Goal: Task Accomplishment & Management: Complete application form

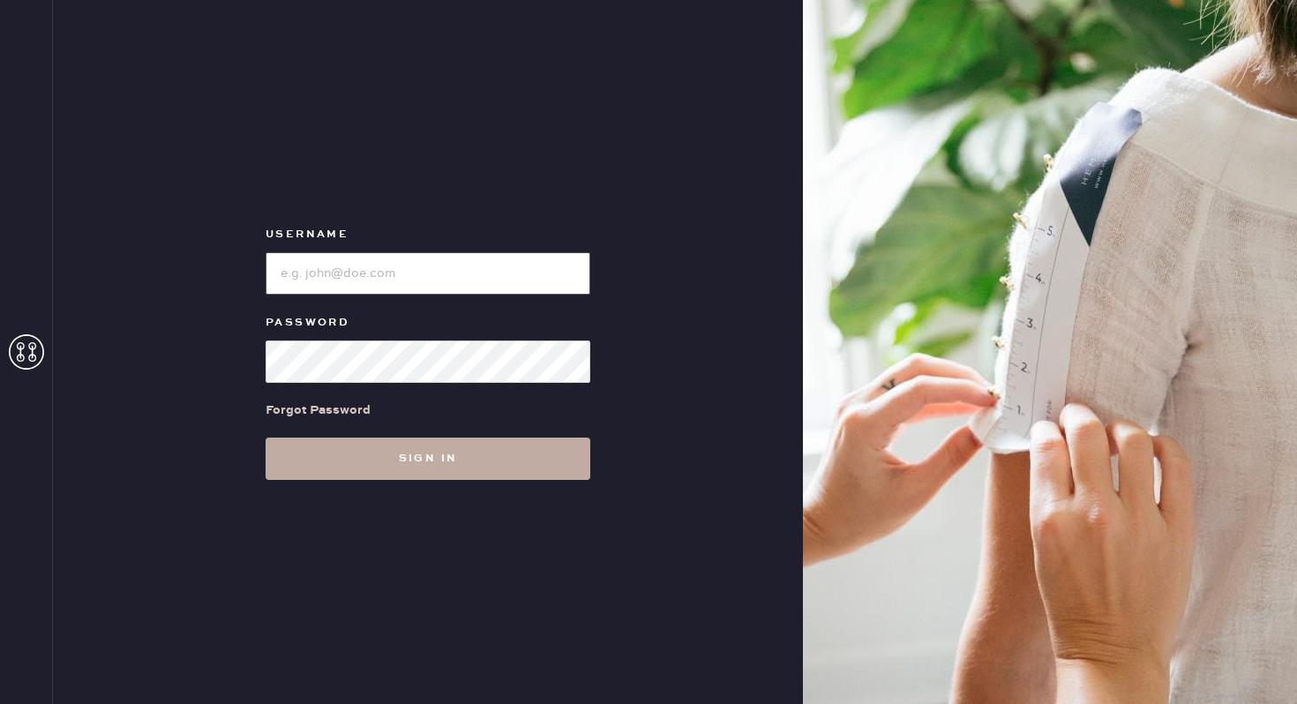
type input "reformationbethesdarow"
click at [405, 466] on button "Sign in" at bounding box center [427, 458] width 325 height 42
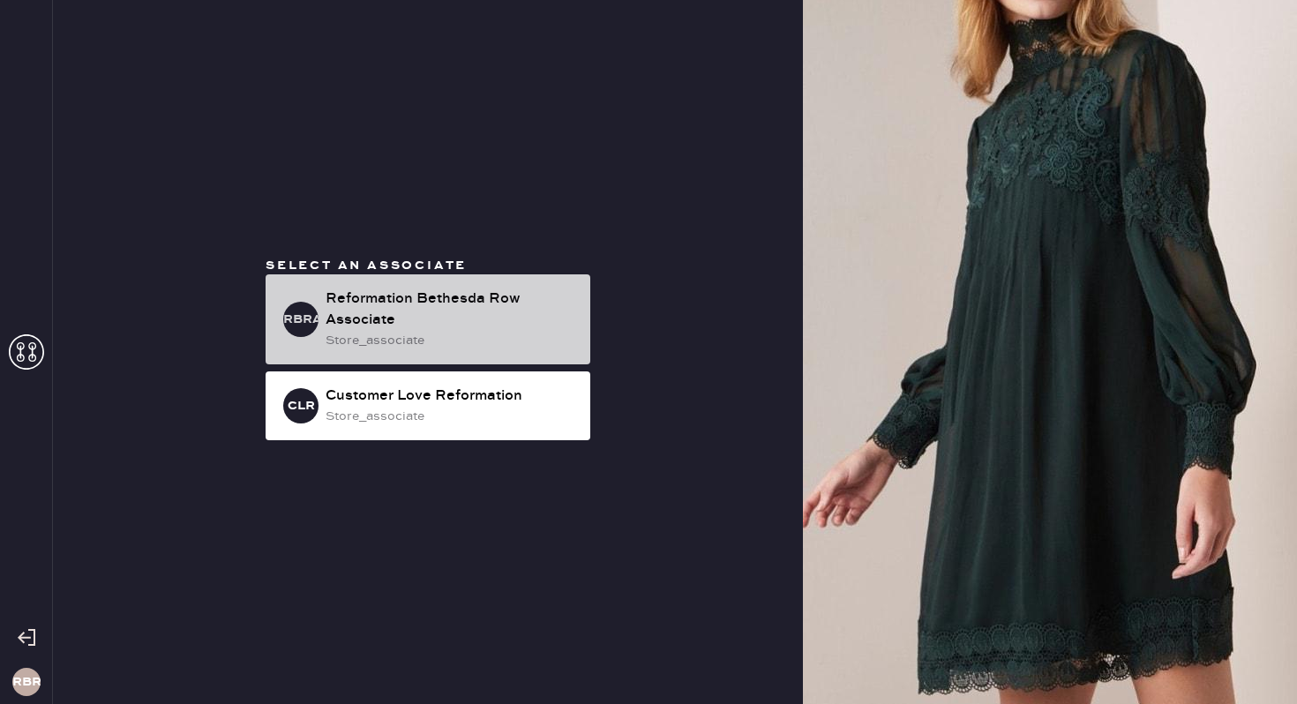
click at [469, 304] on div "Reformation Bethesda Row Associate" at bounding box center [450, 309] width 251 height 42
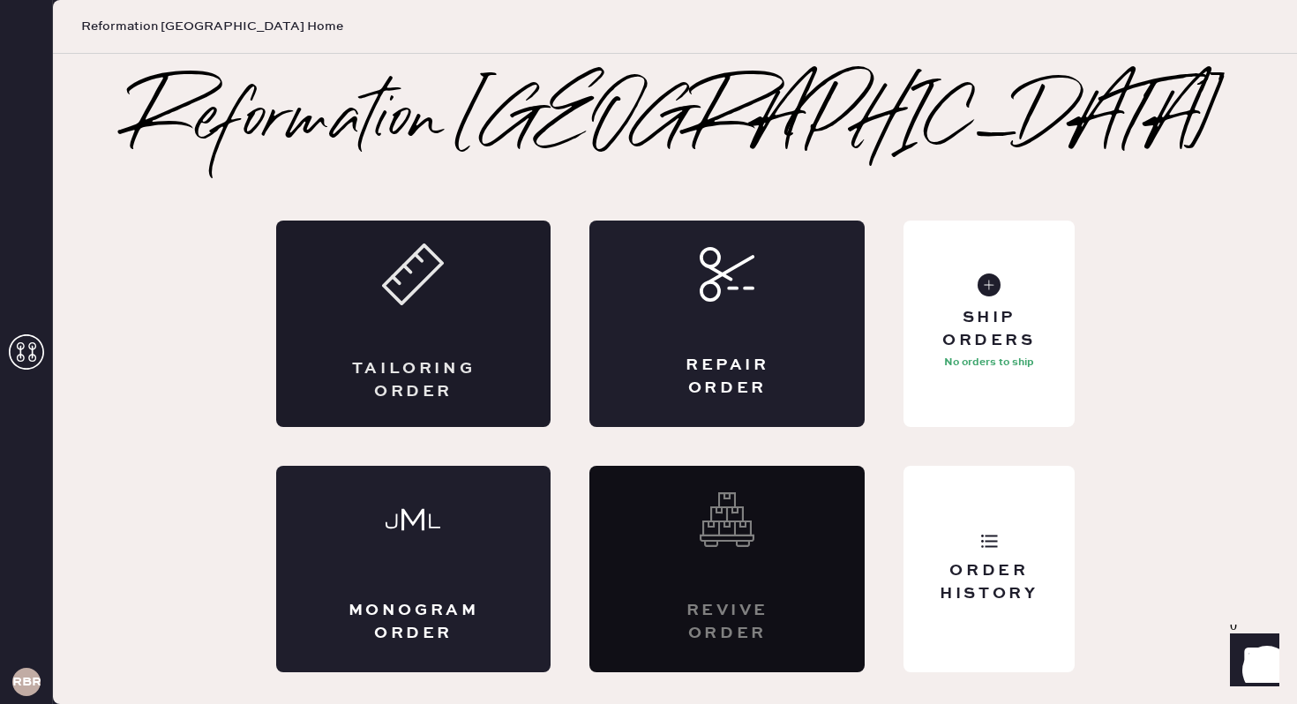
click at [473, 342] on div "Tailoring Order" at bounding box center [413, 324] width 275 height 206
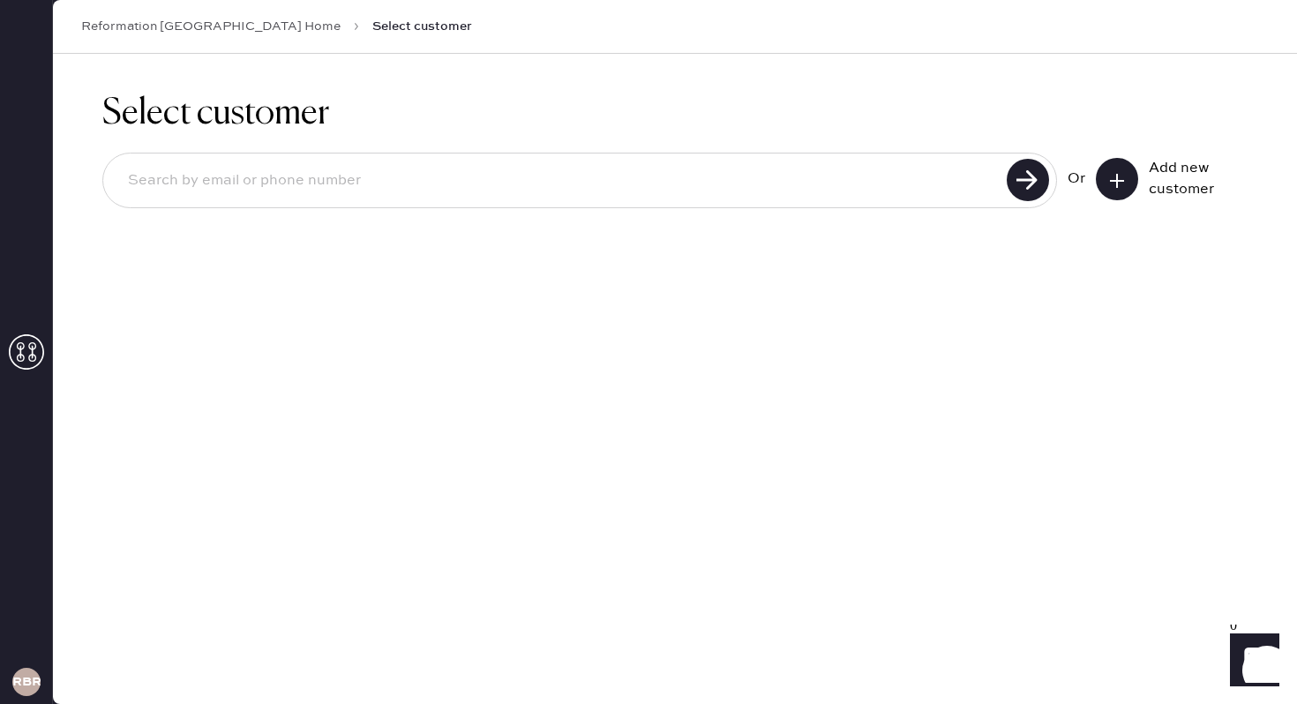
click at [666, 193] on input at bounding box center [557, 181] width 887 height 41
type input "[EMAIL_ADDRESS][DOMAIN_NAME]"
click at [179, 187] on input "[EMAIL_ADDRESS][DOMAIN_NAME]" at bounding box center [557, 181] width 887 height 41
click at [229, 183] on input "[EMAIL_ADDRESS][DOMAIN_NAME]" at bounding box center [557, 181] width 887 height 41
click at [265, 177] on input "[EMAIL_ADDRESS][DOMAIN_NAME]" at bounding box center [557, 181] width 887 height 41
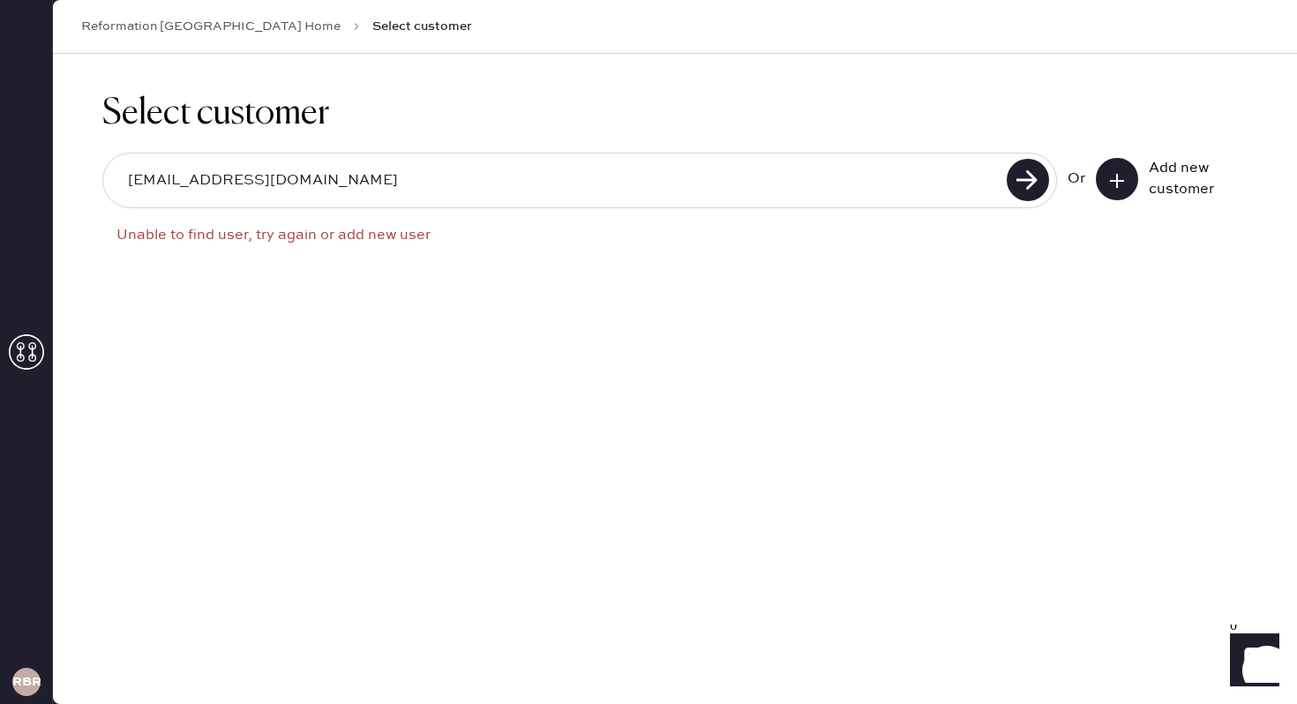
click at [1110, 182] on icon at bounding box center [1117, 181] width 18 height 18
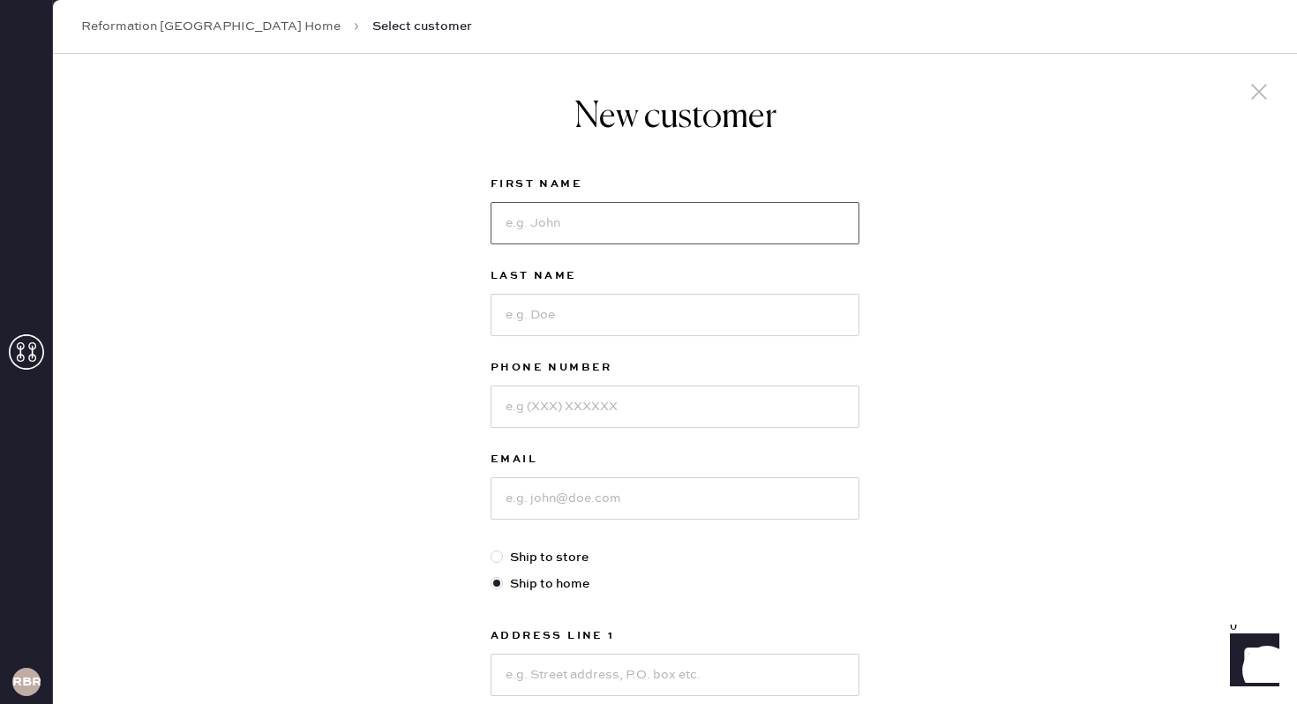
click at [564, 229] on input at bounding box center [674, 223] width 369 height 42
click at [526, 228] on input "[PERSON_NAME]" at bounding box center [674, 223] width 369 height 42
drag, startPoint x: 587, startPoint y: 221, endPoint x: 548, endPoint y: 221, distance: 39.7
click at [548, 221] on input "[PERSON_NAME] queline" at bounding box center [674, 223] width 369 height 42
type input "[PERSON_NAME]"
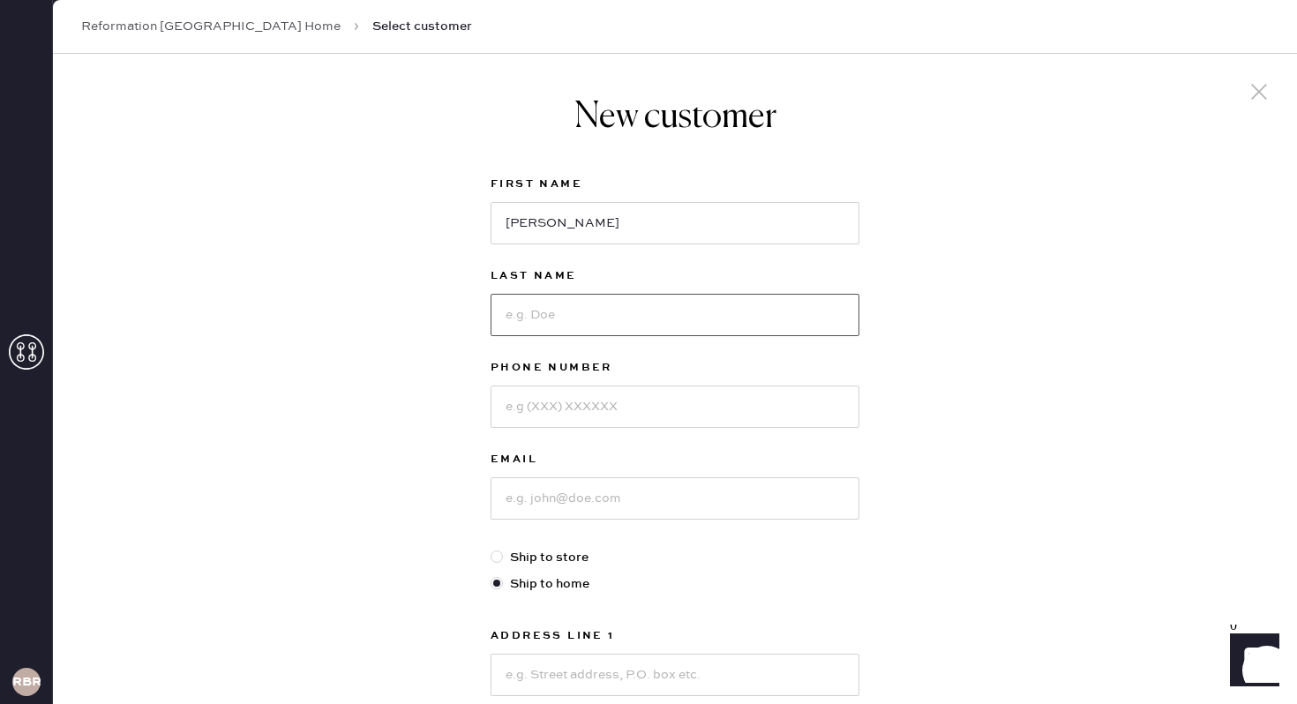
click at [578, 320] on input at bounding box center [674, 315] width 369 height 42
type input "[PERSON_NAME]"
click at [594, 420] on input at bounding box center [674, 406] width 369 height 42
type input "2026699646"
click at [560, 500] on input at bounding box center [674, 498] width 369 height 42
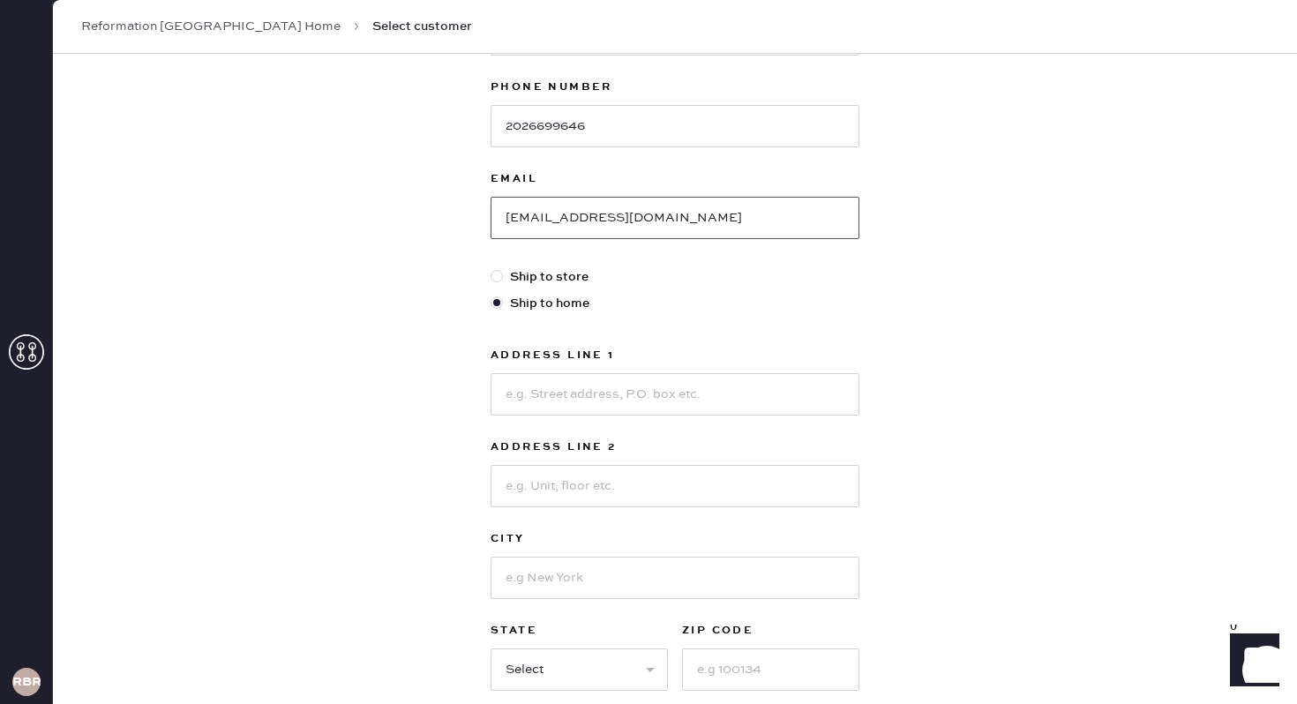
scroll to position [314, 0]
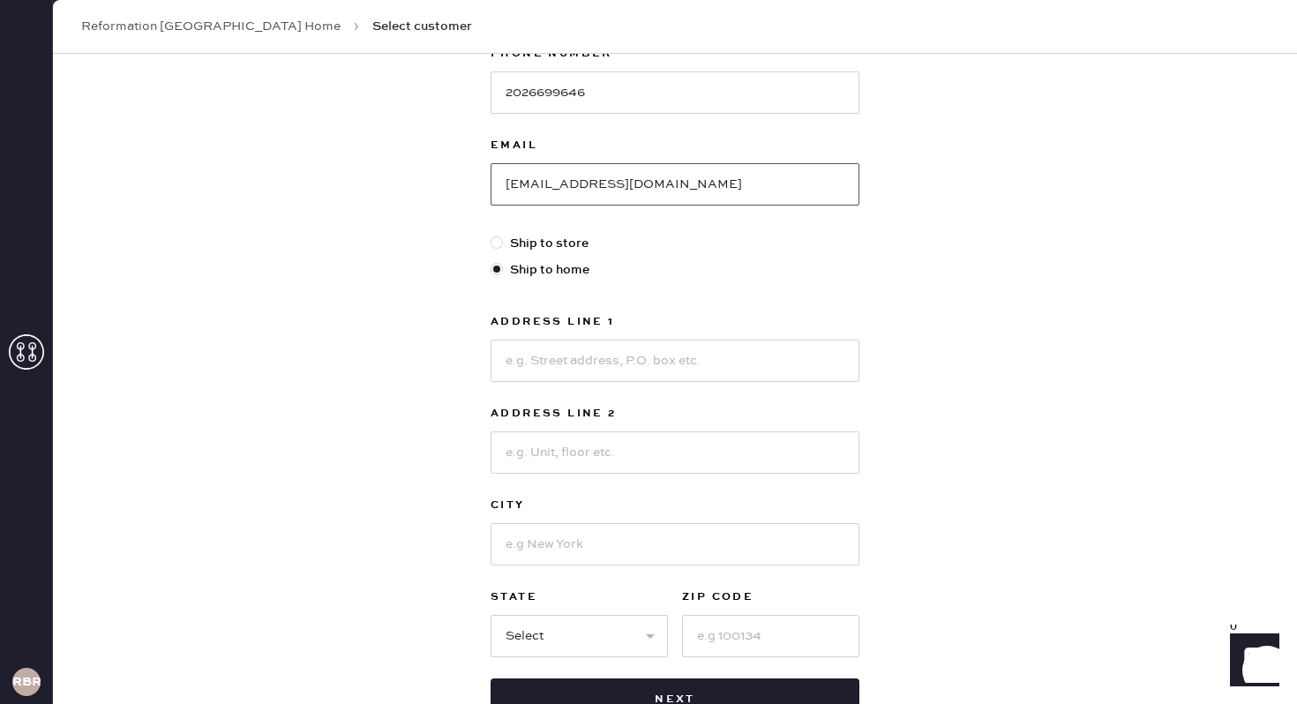
type input "[EMAIL_ADDRESS][DOMAIN_NAME]"
click at [589, 338] on div at bounding box center [674, 359] width 369 height 46
click at [583, 357] on input at bounding box center [674, 361] width 369 height 42
type input "2 [PERSON_NAME] ct"
click at [585, 540] on input at bounding box center [674, 544] width 369 height 42
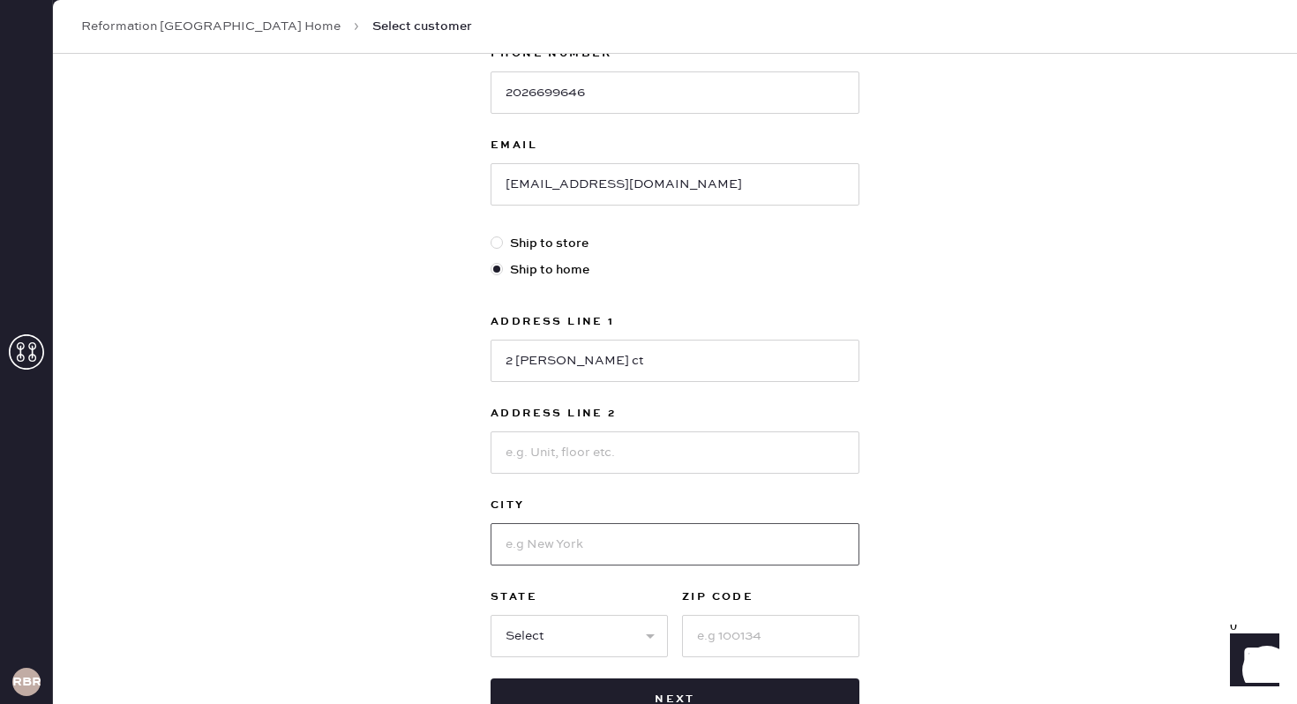
type input "o"
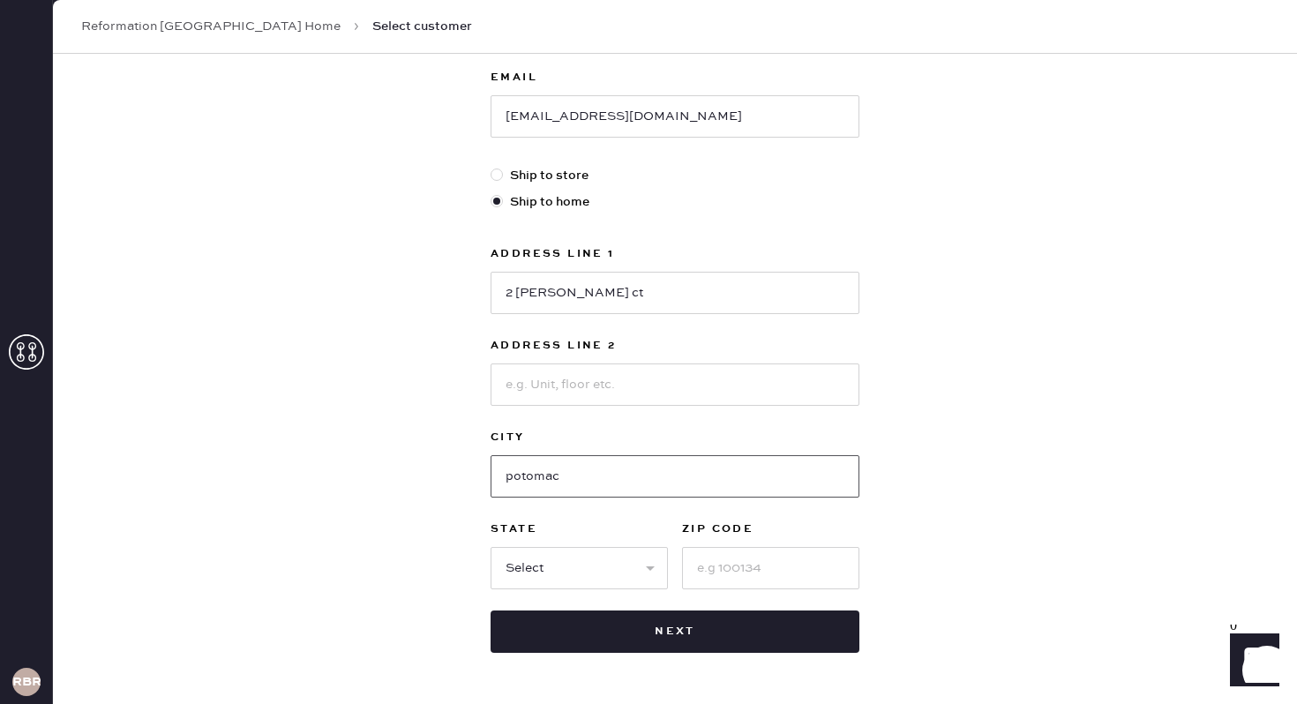
scroll to position [444, 0]
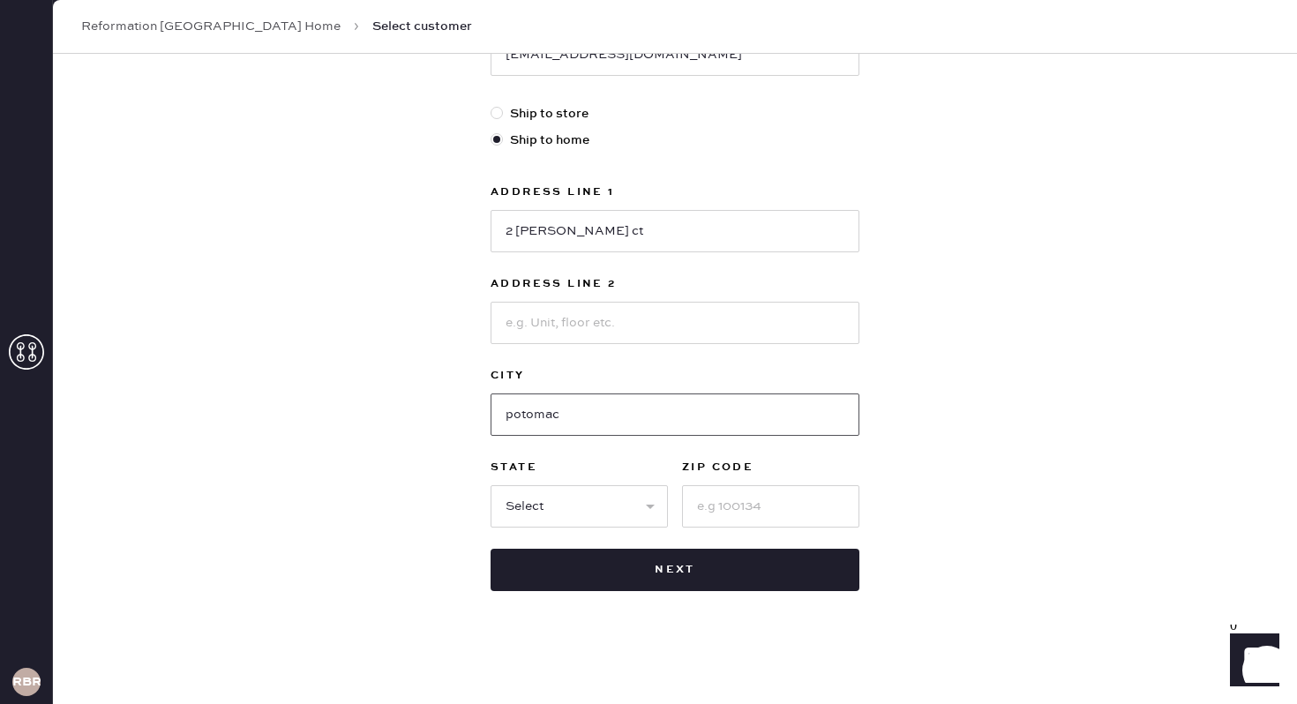
type input "potomac"
click at [668, 475] on div "State Select AK AL AR AZ CA CO [GEOGRAPHIC_DATA] [GEOGRAPHIC_DATA] DE [GEOGRAPH…" at bounding box center [674, 492] width 369 height 71
click at [655, 495] on select "Select AK AL AR AZ CA CO CT [GEOGRAPHIC_DATA] DE FL [GEOGRAPHIC_DATA] HI [GEOGR…" at bounding box center [578, 506] width 177 height 42
select select "MD"
click at [490, 485] on select "Select AK AL AR AZ CA CO CT [GEOGRAPHIC_DATA] DE FL [GEOGRAPHIC_DATA] HI [GEOGR…" at bounding box center [578, 506] width 177 height 42
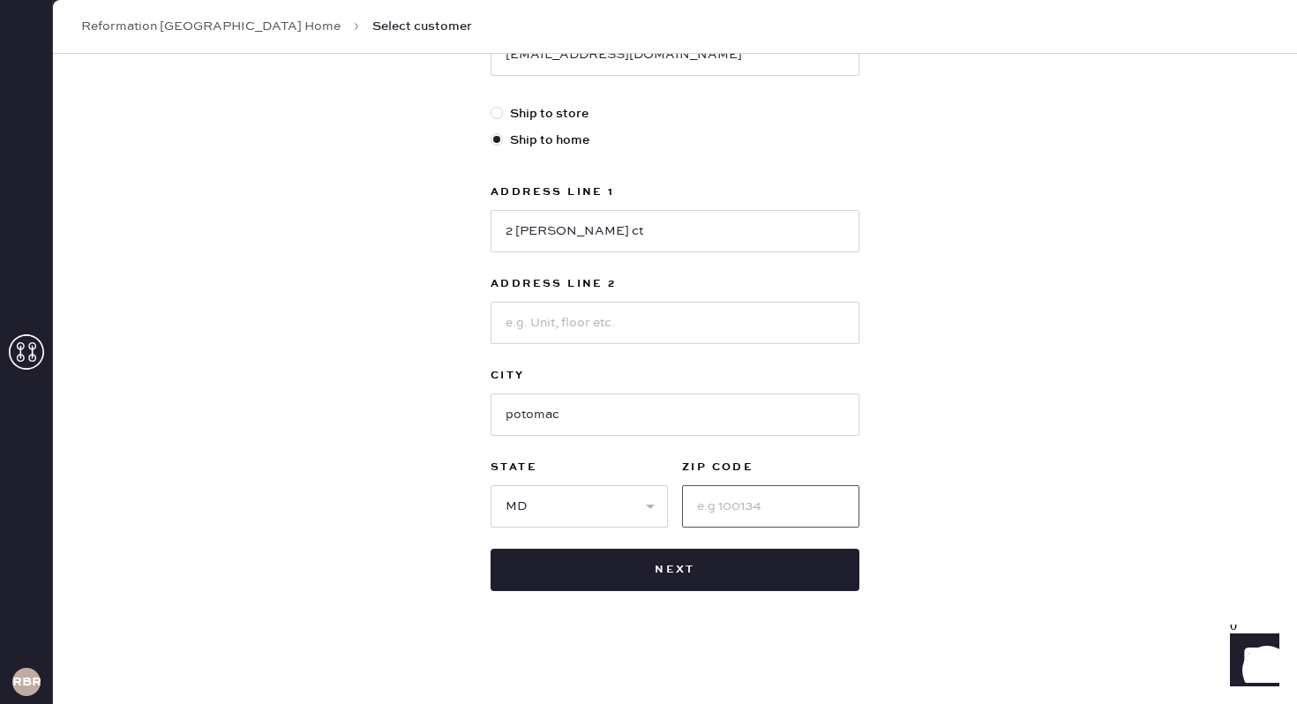
click at [704, 505] on input at bounding box center [770, 506] width 177 height 42
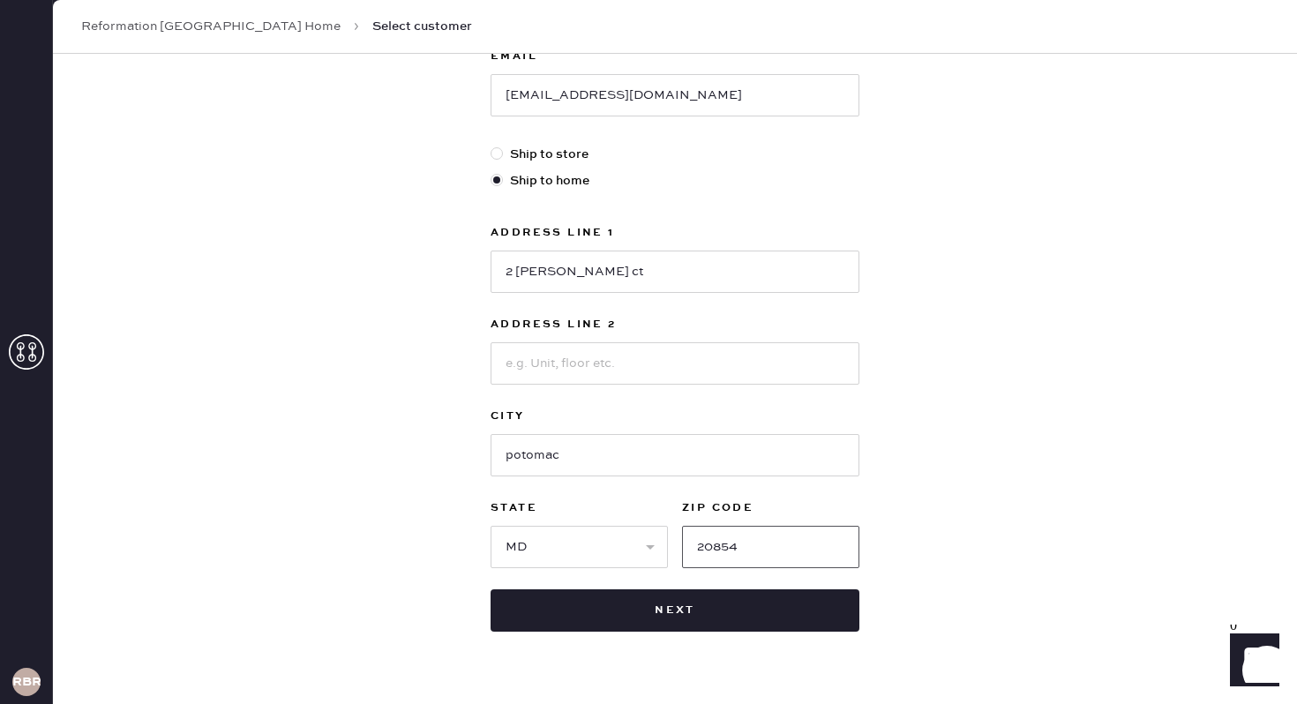
scroll to position [407, 0]
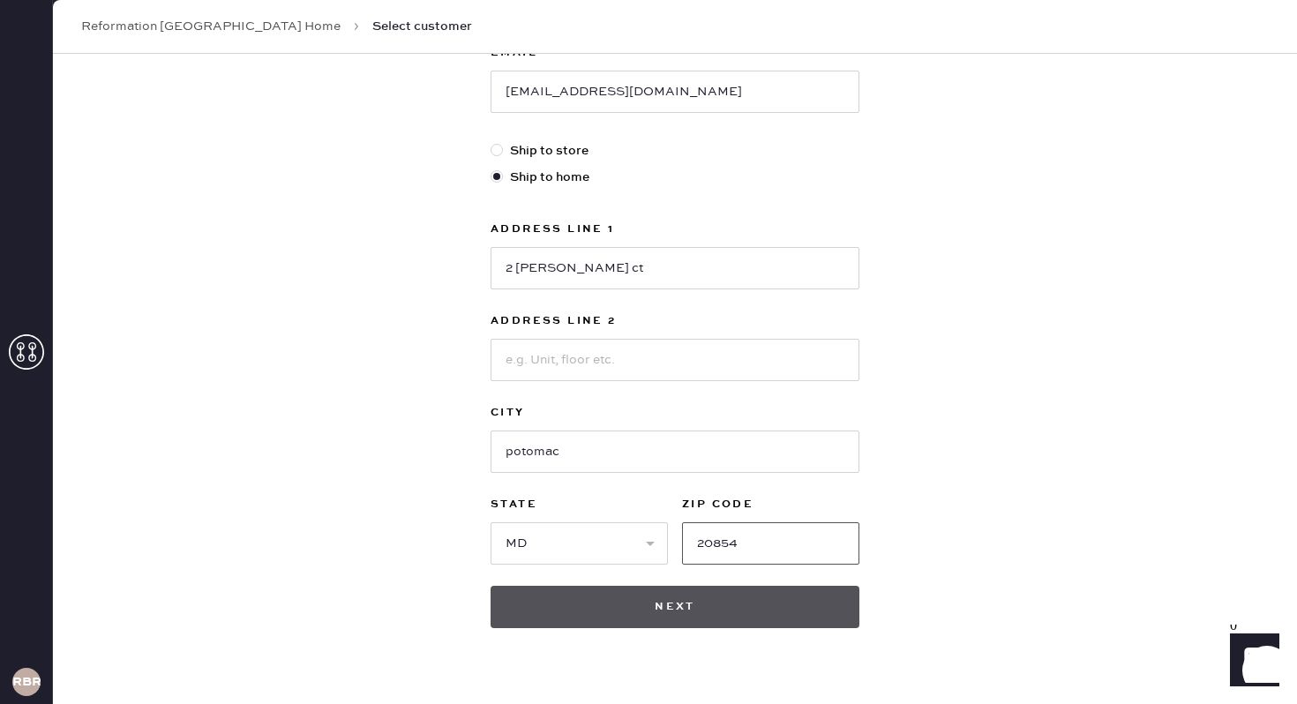
type input "20854"
click at [595, 602] on button "Next" at bounding box center [674, 607] width 369 height 42
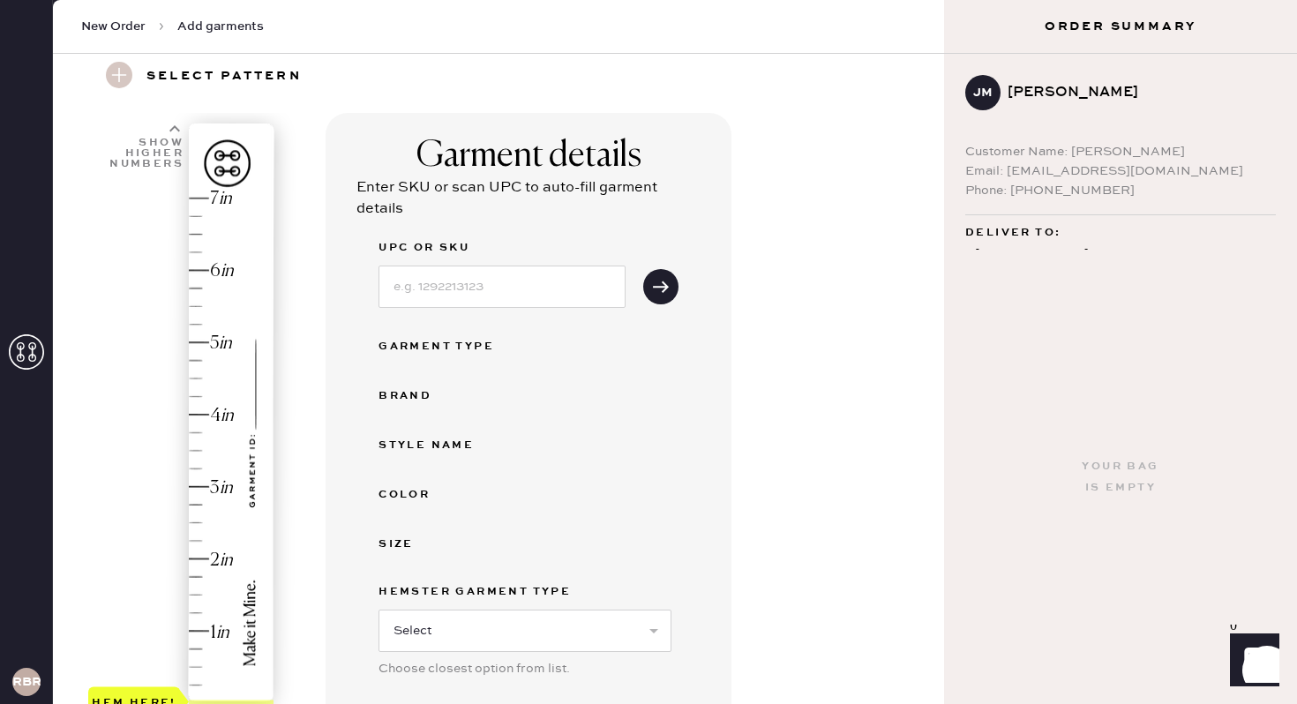
scroll to position [64, 0]
click at [206, 482] on div "Hem here!" at bounding box center [182, 450] width 188 height 520
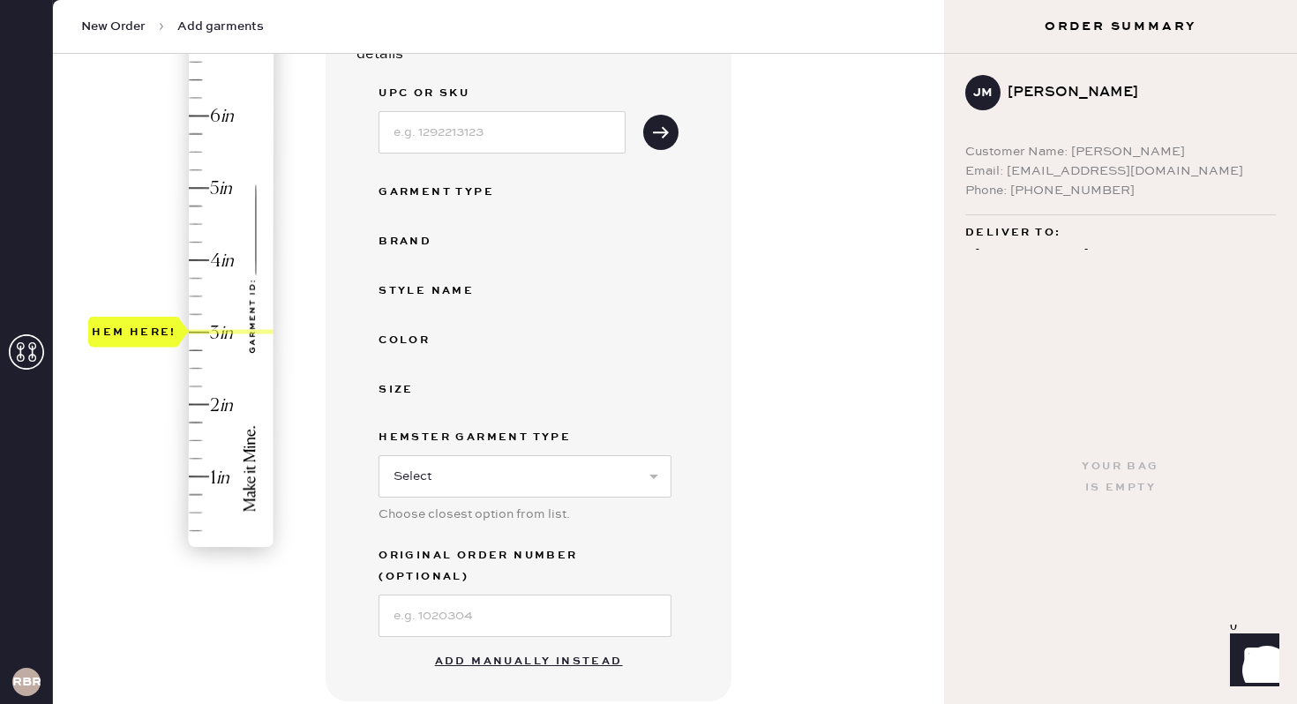
scroll to position [209, 0]
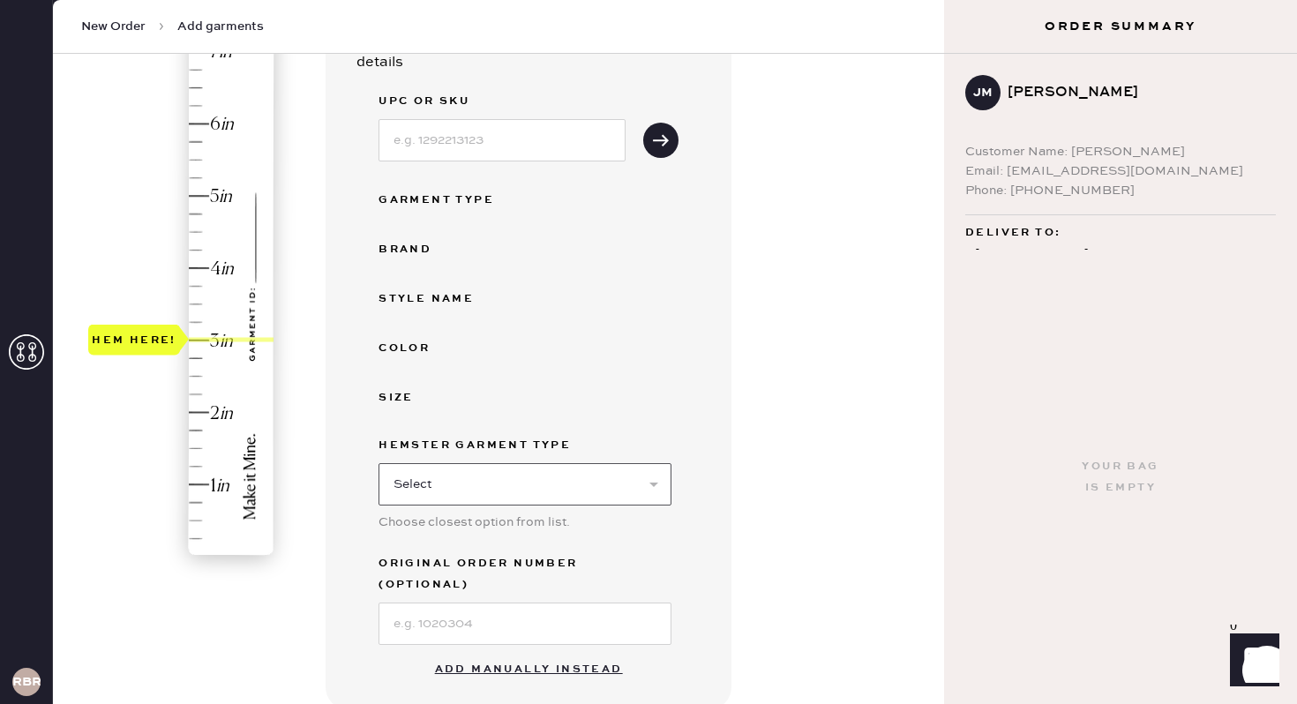
click at [495, 493] on select "Select Basic Skirt Jeans Leggings Pants Shorts Basic Sleeved Dress Basic Sleeve…" at bounding box center [524, 484] width 293 height 42
select select "2"
click at [378, 463] on select "Select Basic Skirt Jeans Leggings Pants Shorts Basic Sleeved Dress Basic Sleeve…" at bounding box center [524, 484] width 293 height 42
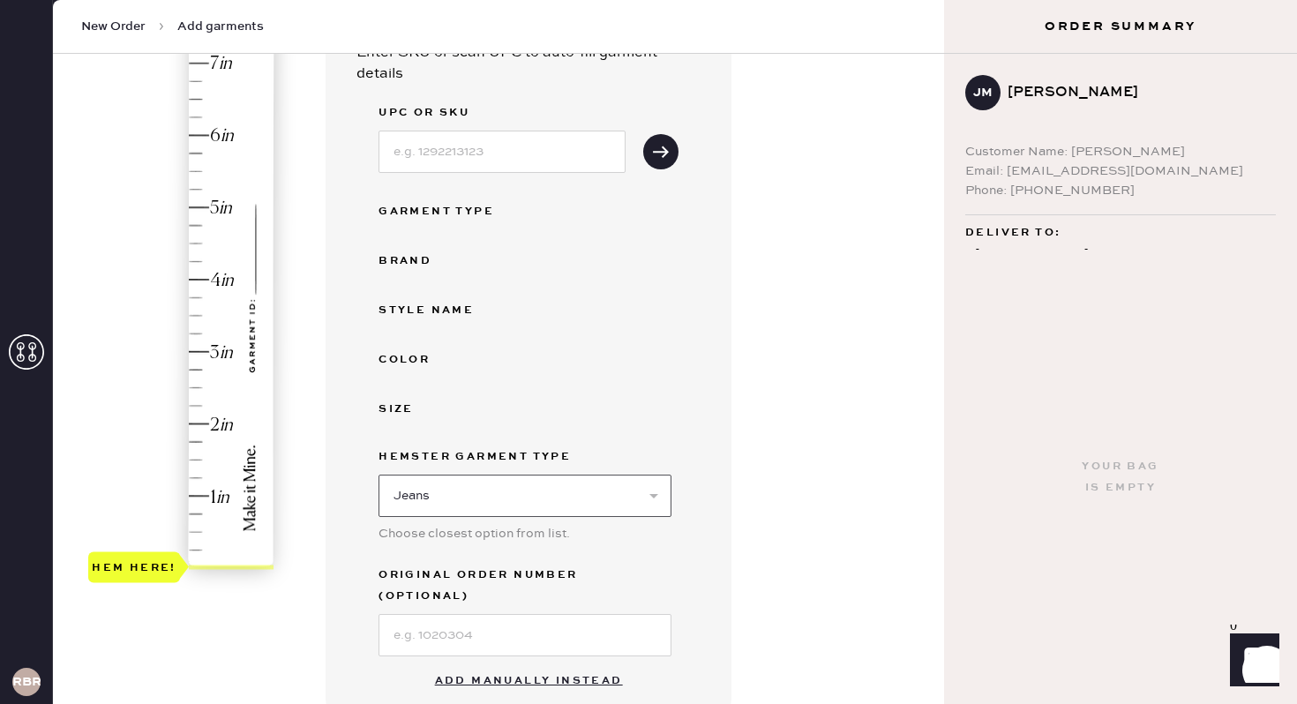
scroll to position [192, 0]
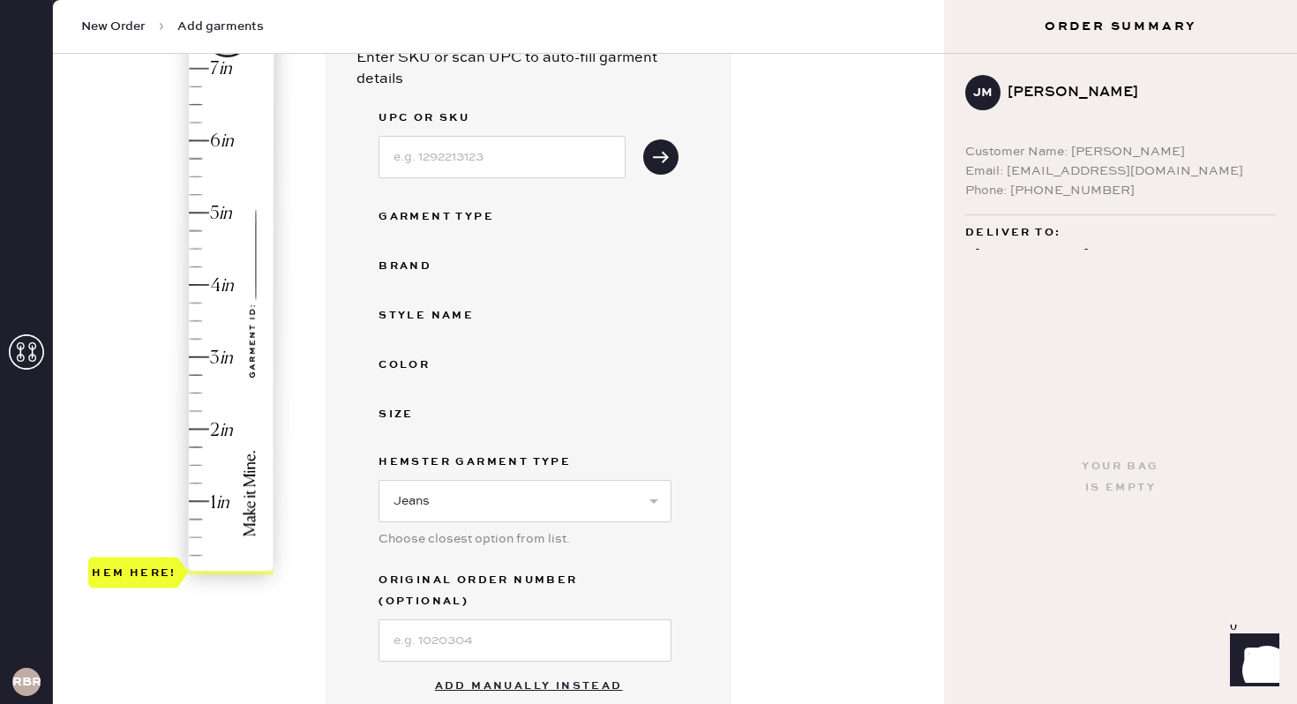
type input "3"
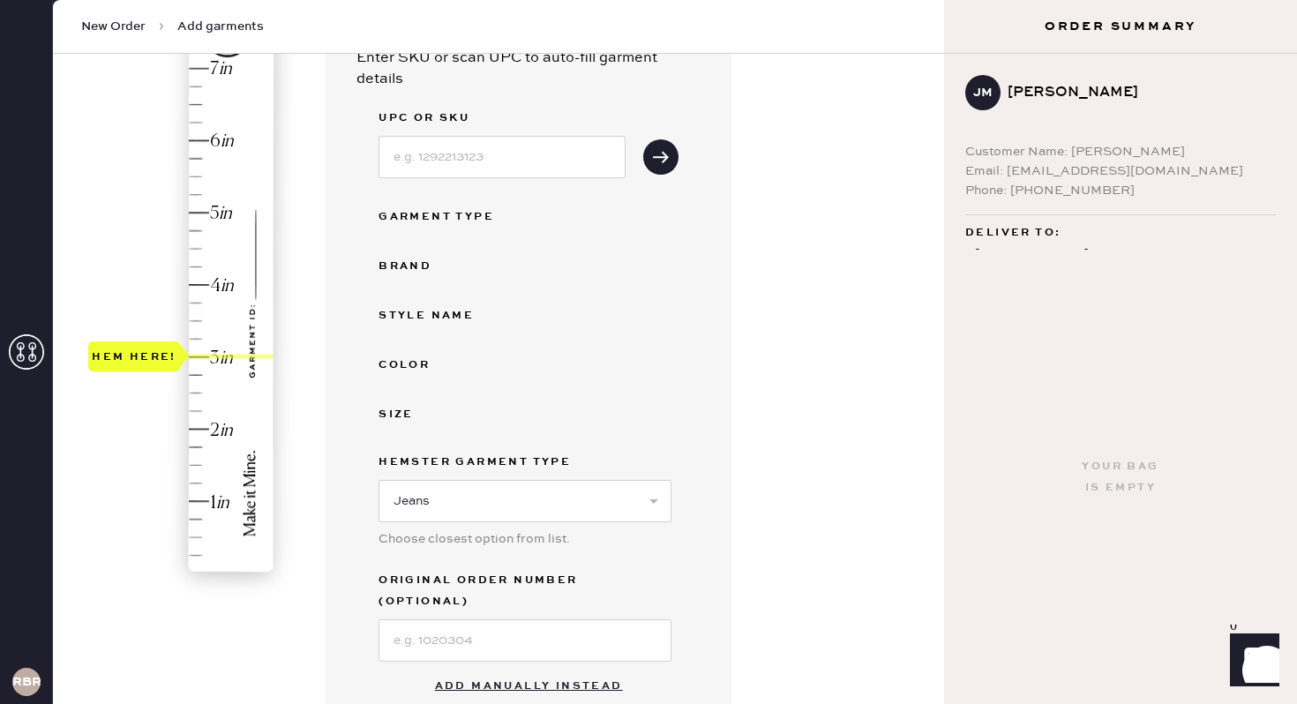
click at [224, 349] on div "Hem here!" at bounding box center [182, 321] width 188 height 520
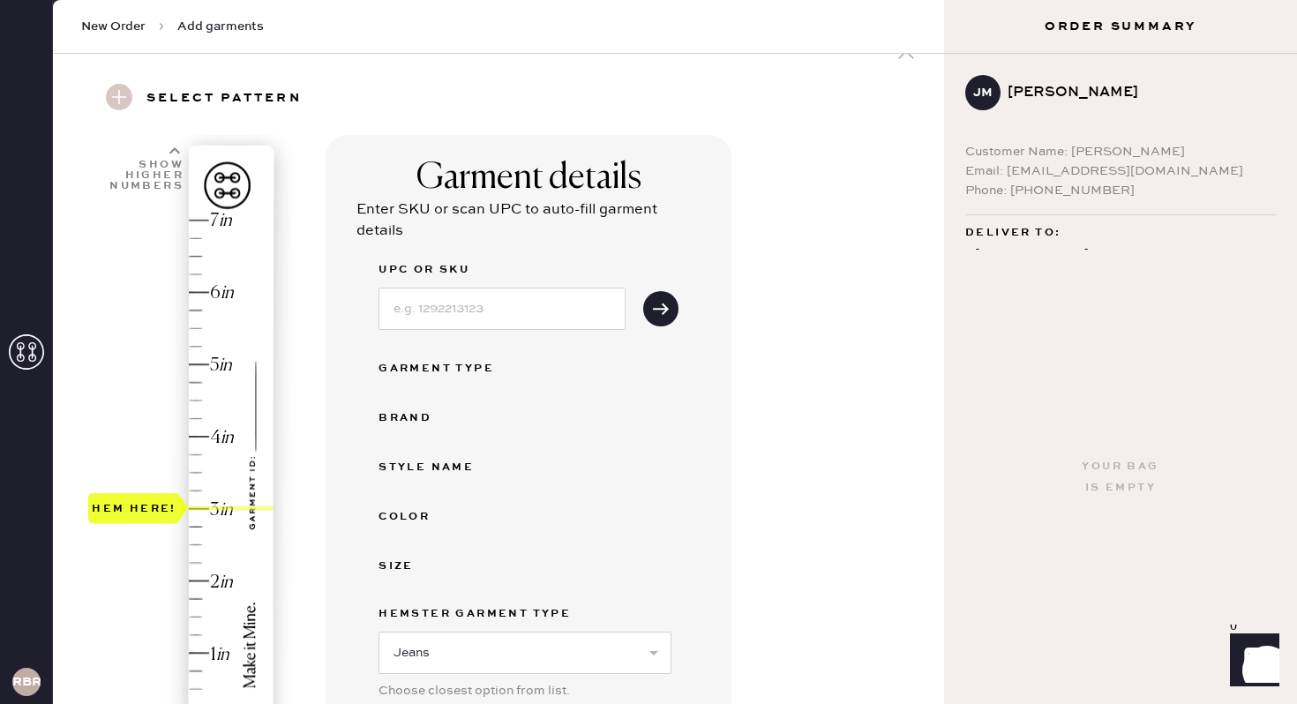
scroll to position [0, 0]
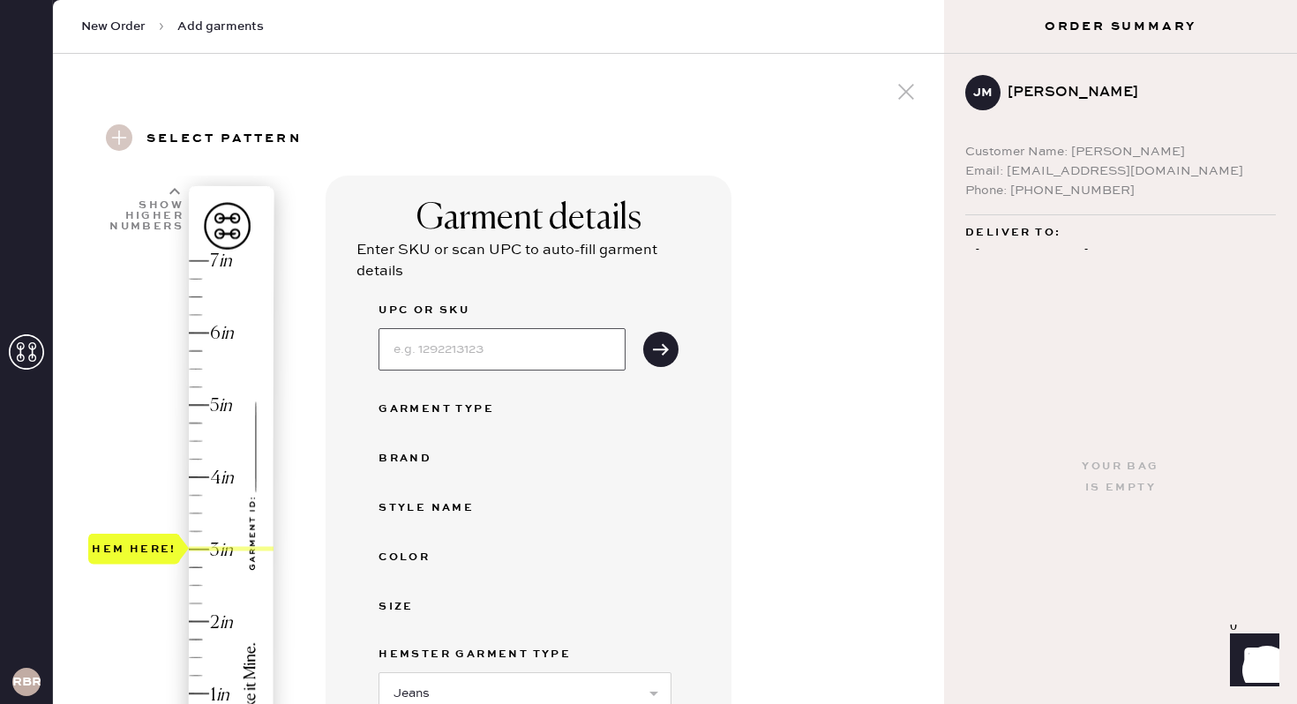
click at [588, 335] on input at bounding box center [501, 349] width 247 height 42
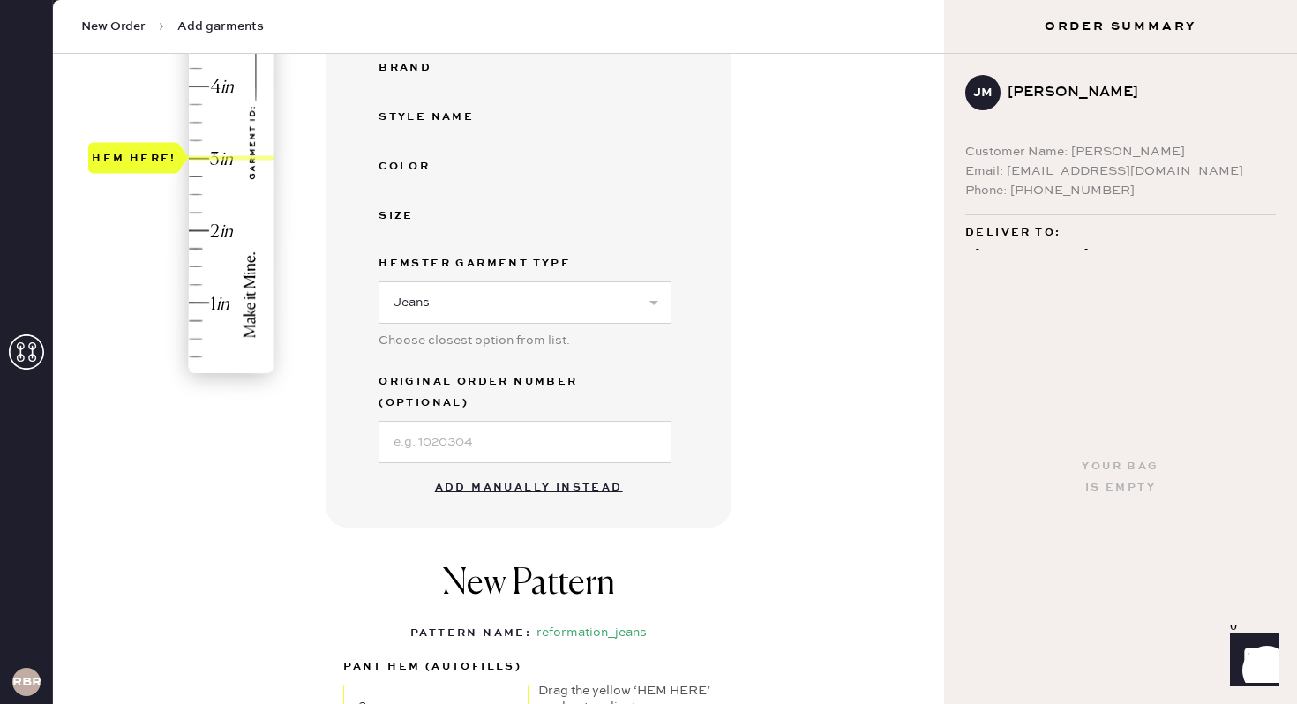
scroll to position [413, 0]
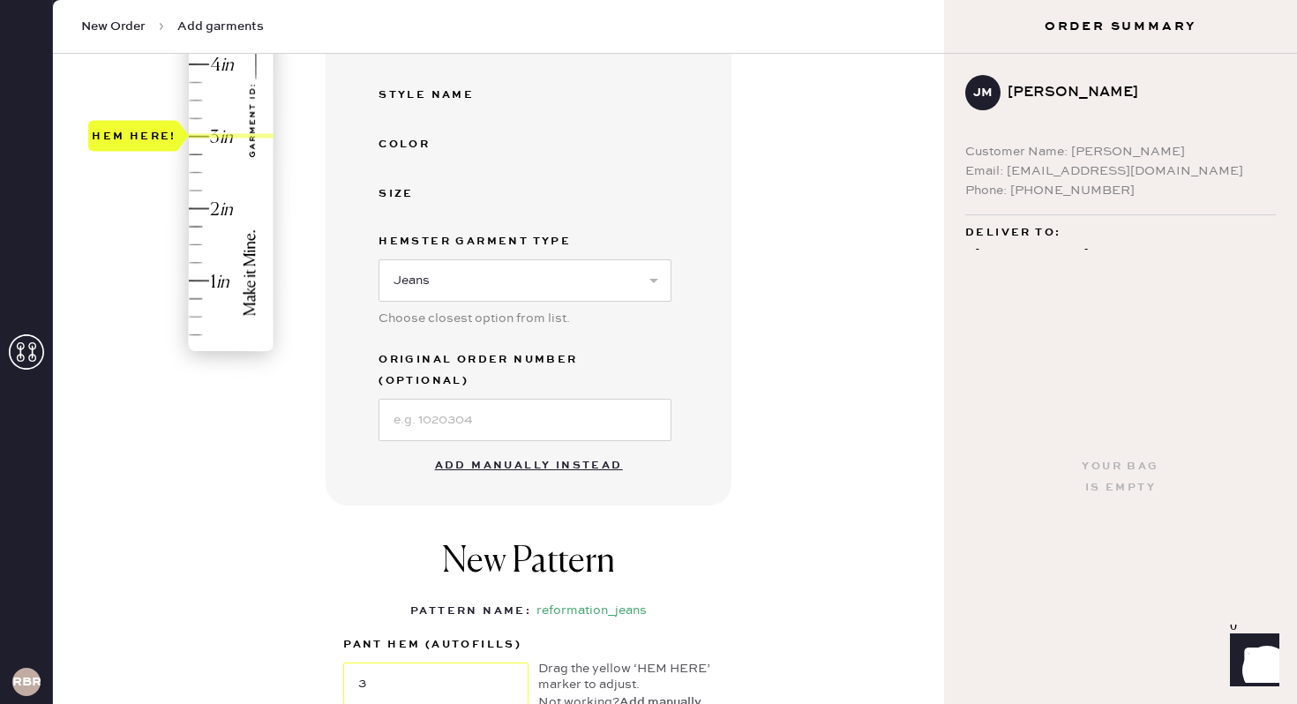
click at [535, 451] on button "Add manually instead" at bounding box center [528, 465] width 209 height 35
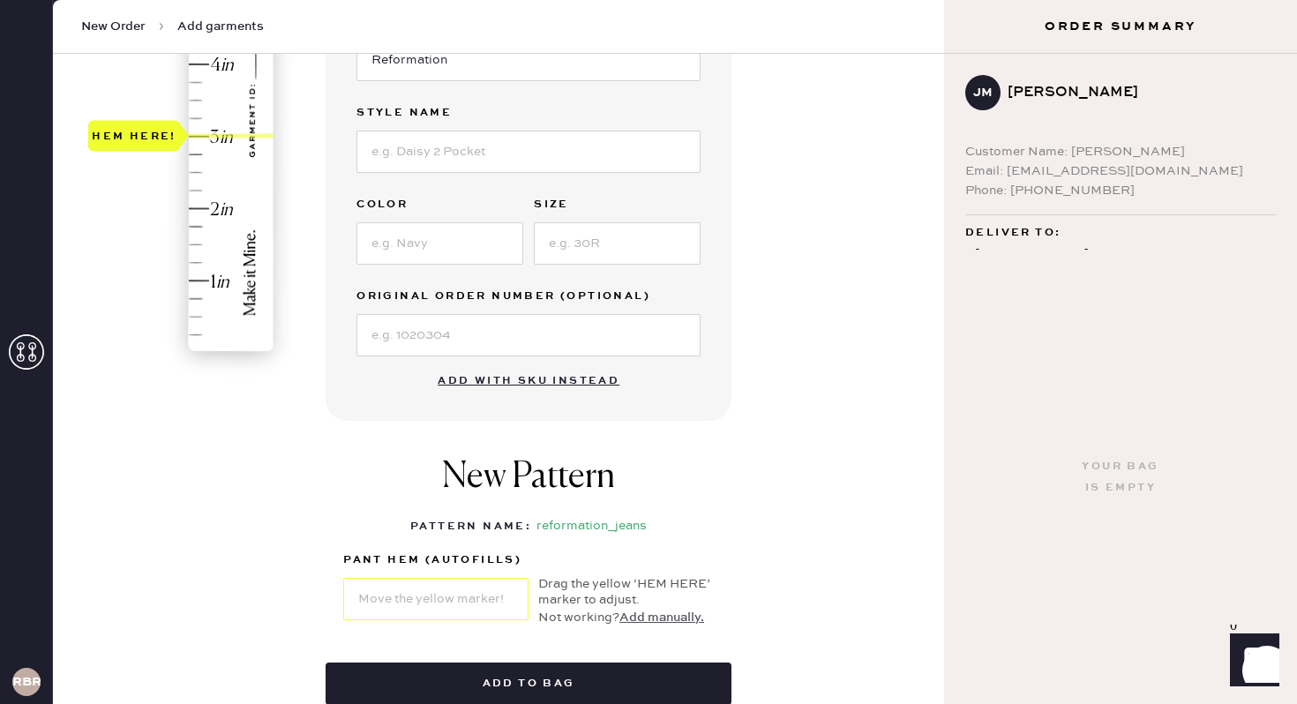
scroll to position [0, 0]
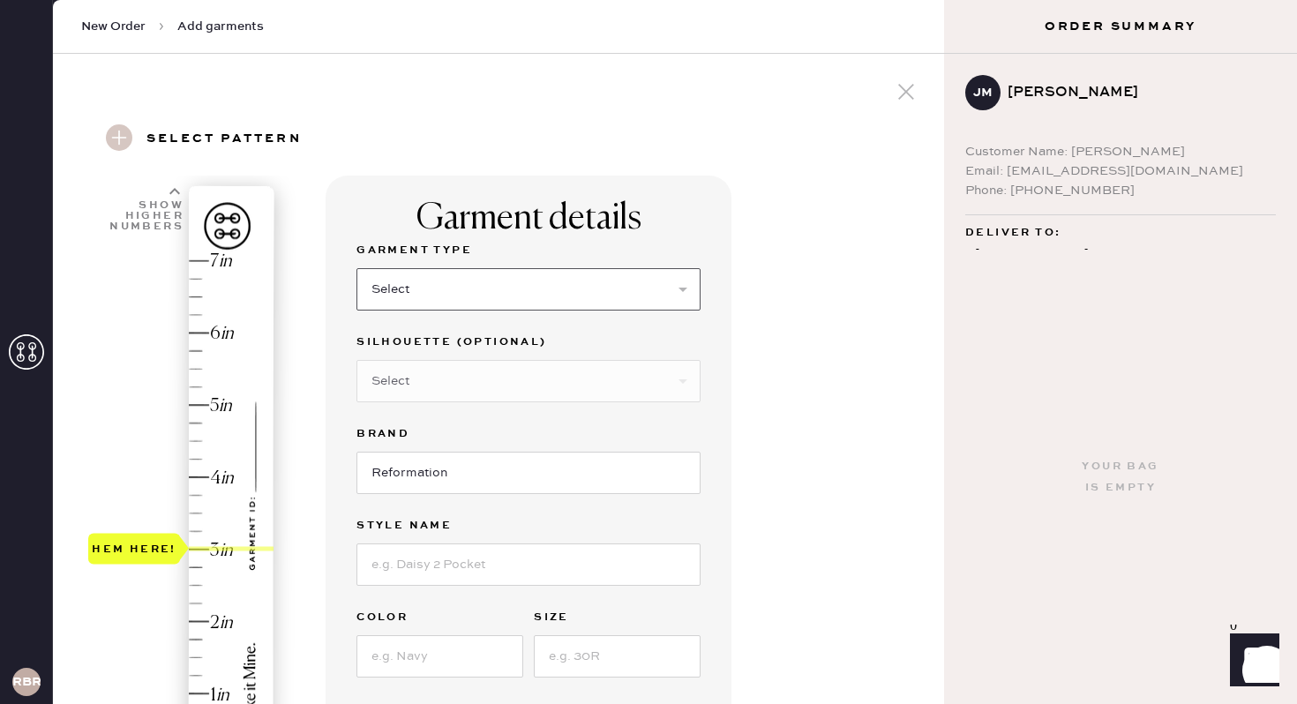
click at [570, 277] on select "Select Basic Skirt Jeans Leggings Pants Shorts Basic Sleeved Dress Basic Sleeve…" at bounding box center [528, 289] width 344 height 42
select select "2"
click at [356, 268] on select "Select Basic Skirt Jeans Leggings Pants Shorts Basic Sleeved Dress Basic Sleeve…" at bounding box center [528, 289] width 344 height 42
click at [556, 378] on select "Select Shorts Cropped Flare Boot Cut Straight Skinny Other" at bounding box center [528, 381] width 344 height 42
select select "5"
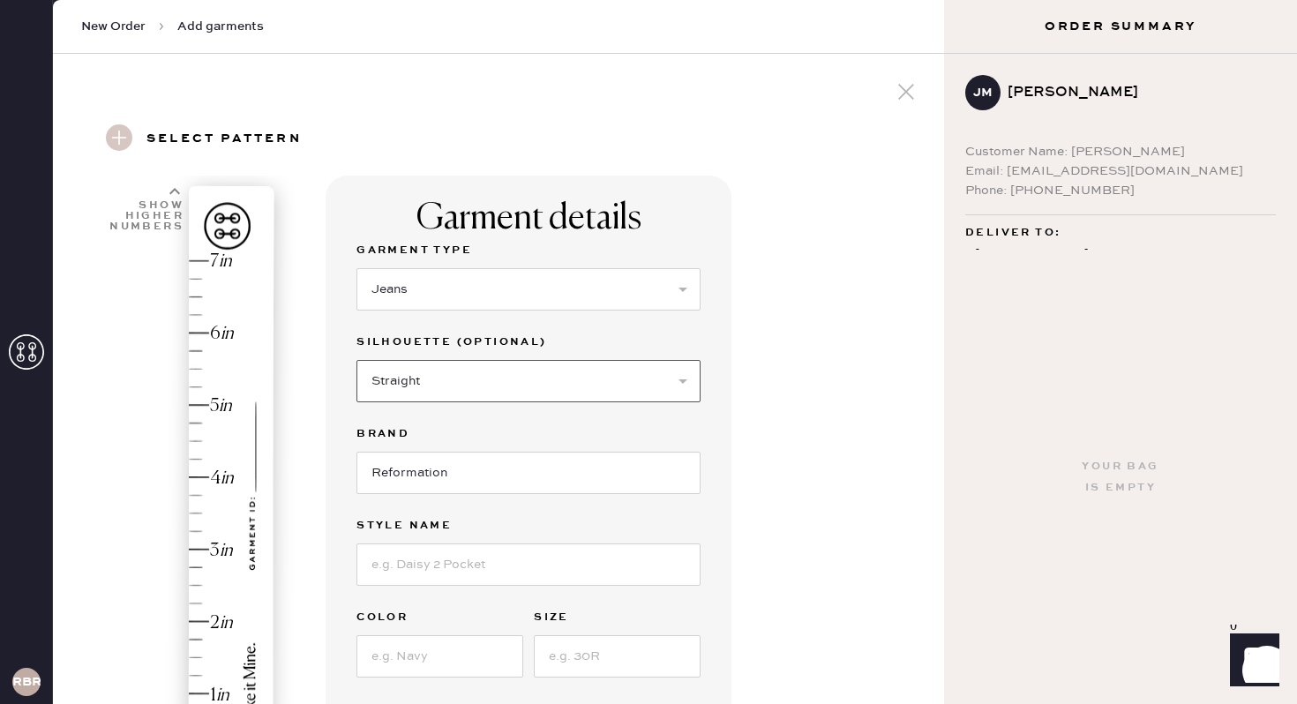
click at [356, 360] on select "Select Shorts Cropped Flare Boot Cut Straight Skinny Other" at bounding box center [528, 381] width 344 height 42
click at [489, 562] on input at bounding box center [528, 564] width 344 height 42
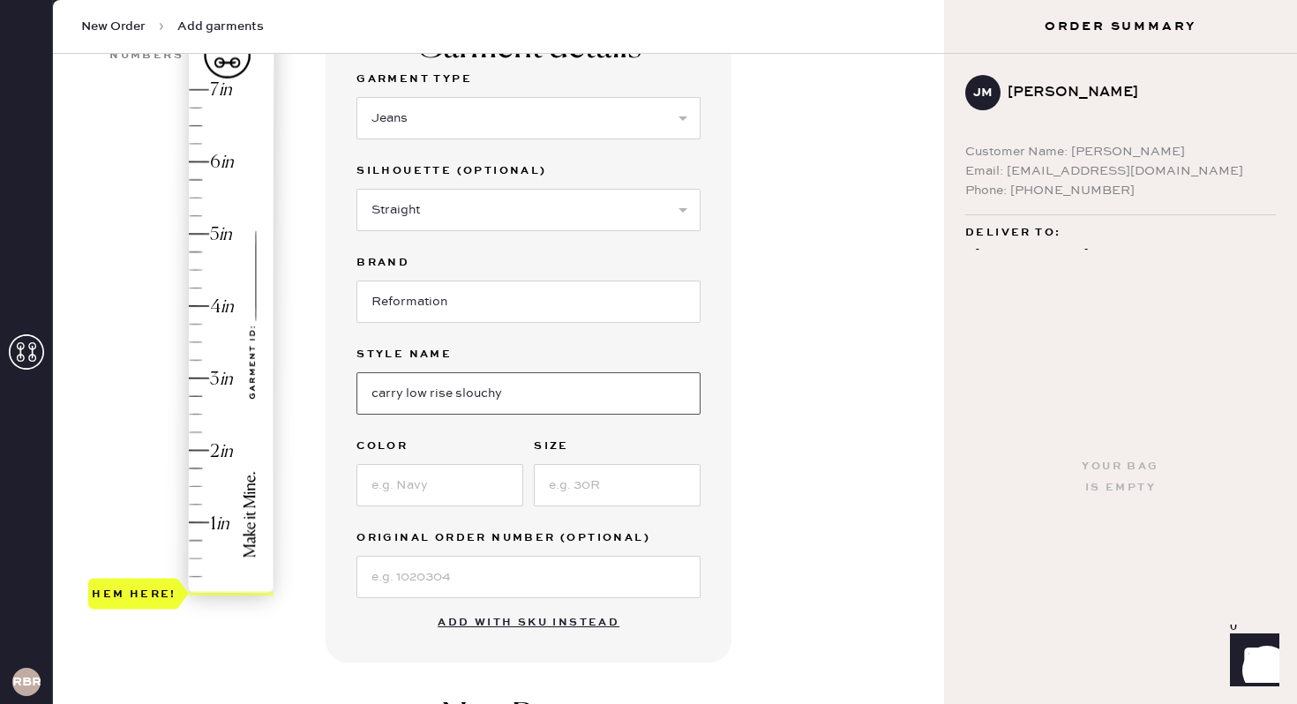
scroll to position [182, 0]
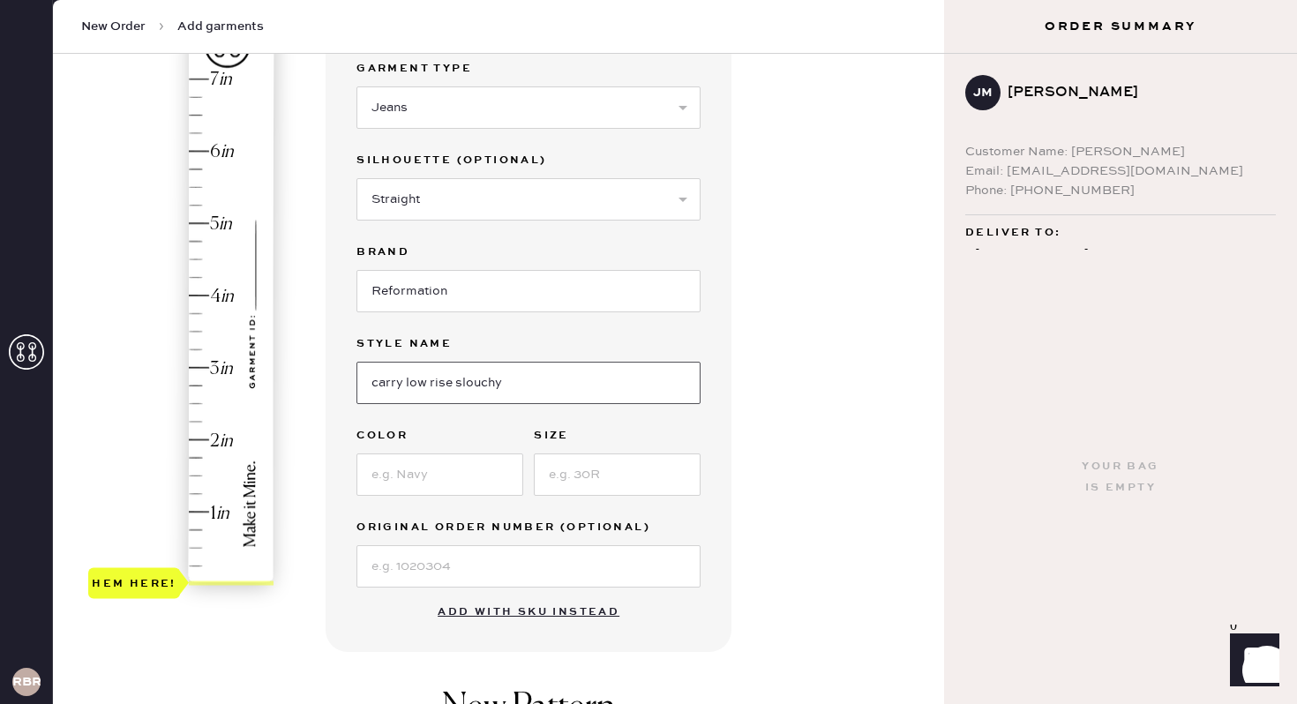
type input "carry low rise slouchy"
click at [414, 476] on input at bounding box center [439, 474] width 167 height 42
type input "ondine"
click at [584, 476] on input at bounding box center [617, 474] width 167 height 42
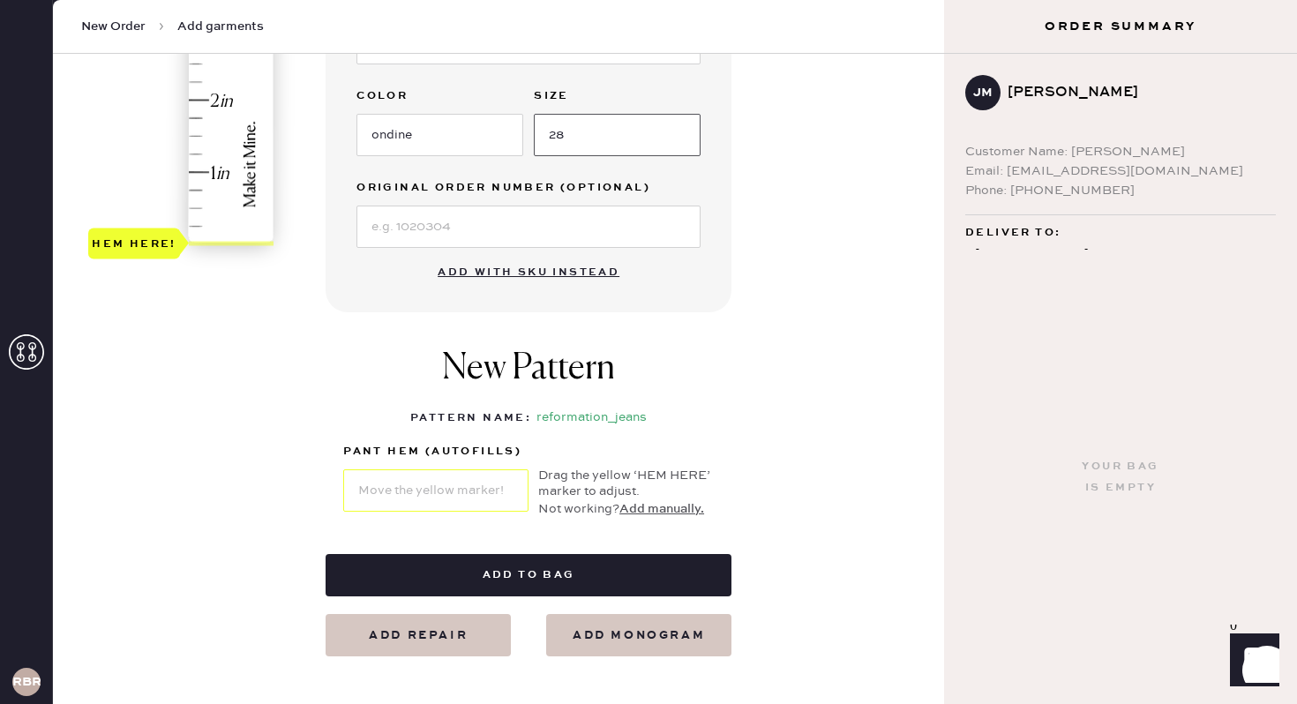
scroll to position [552, 0]
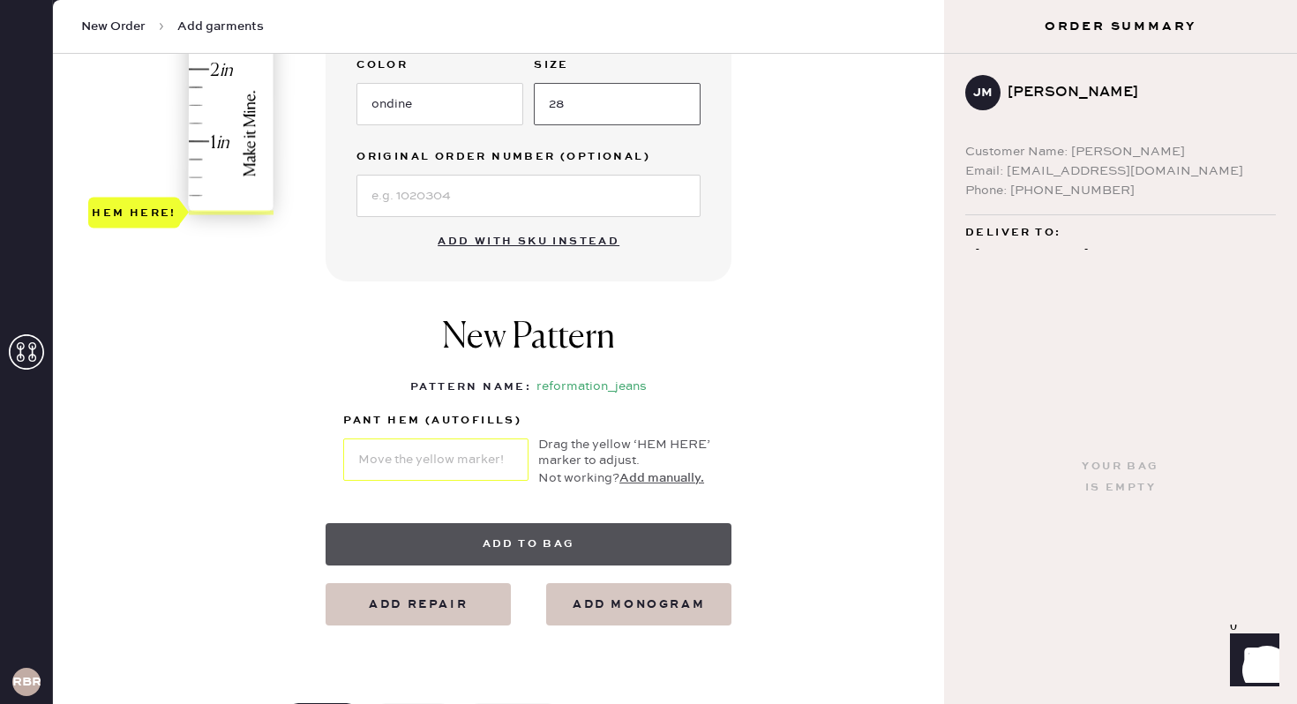
type input "28"
click at [527, 535] on button "Add to bag" at bounding box center [528, 544] width 406 height 42
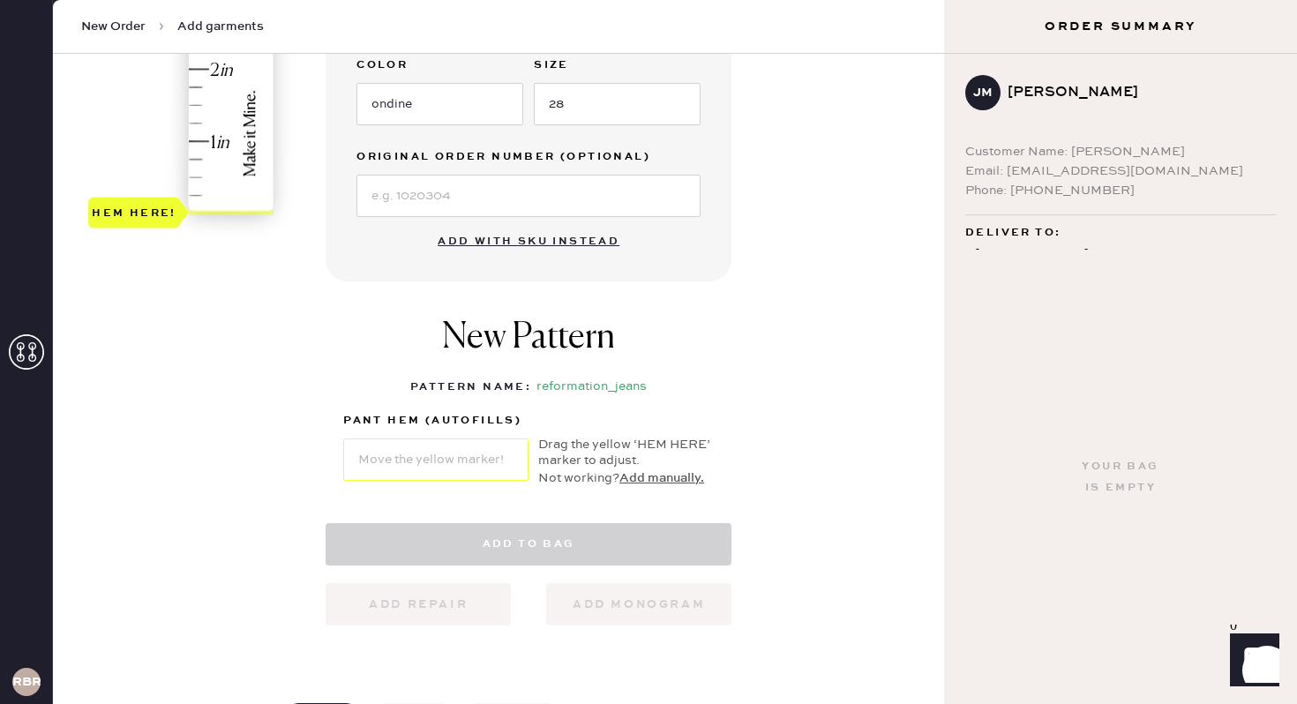
select select "2"
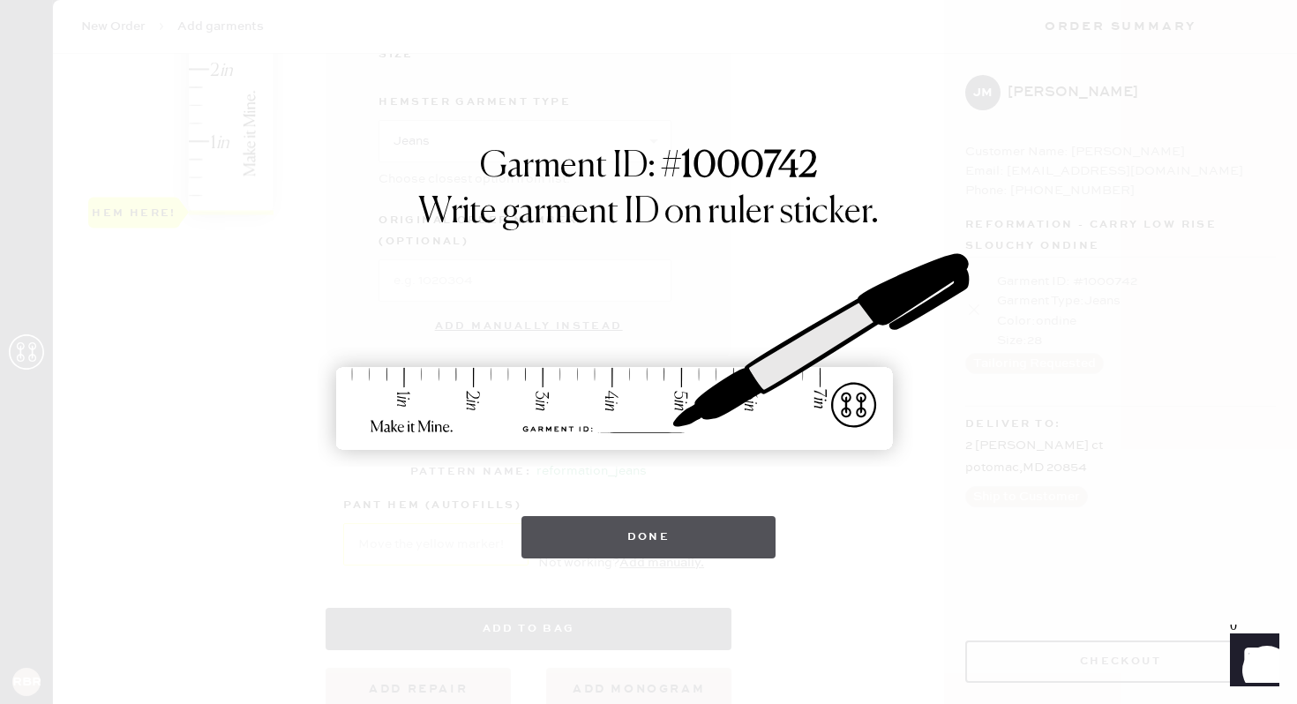
click at [716, 525] on button "Done" at bounding box center [648, 537] width 255 height 42
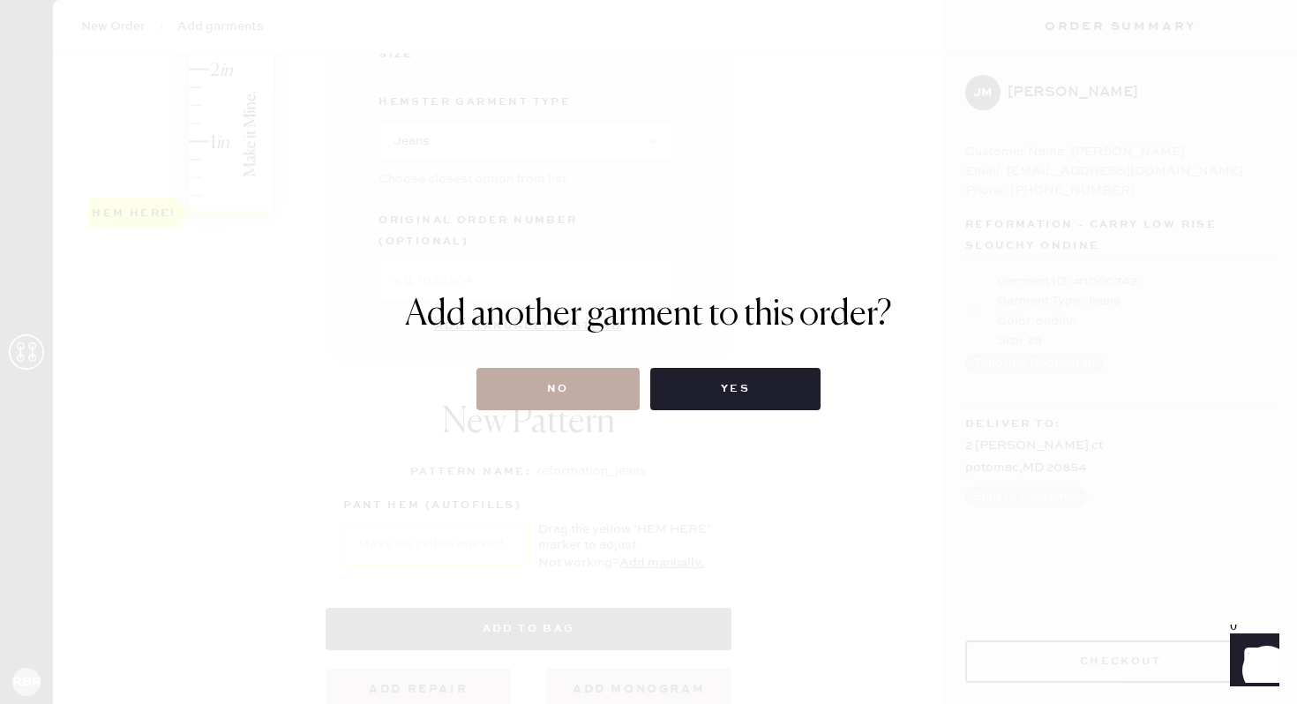
click at [547, 385] on button "No" at bounding box center [557, 389] width 163 height 42
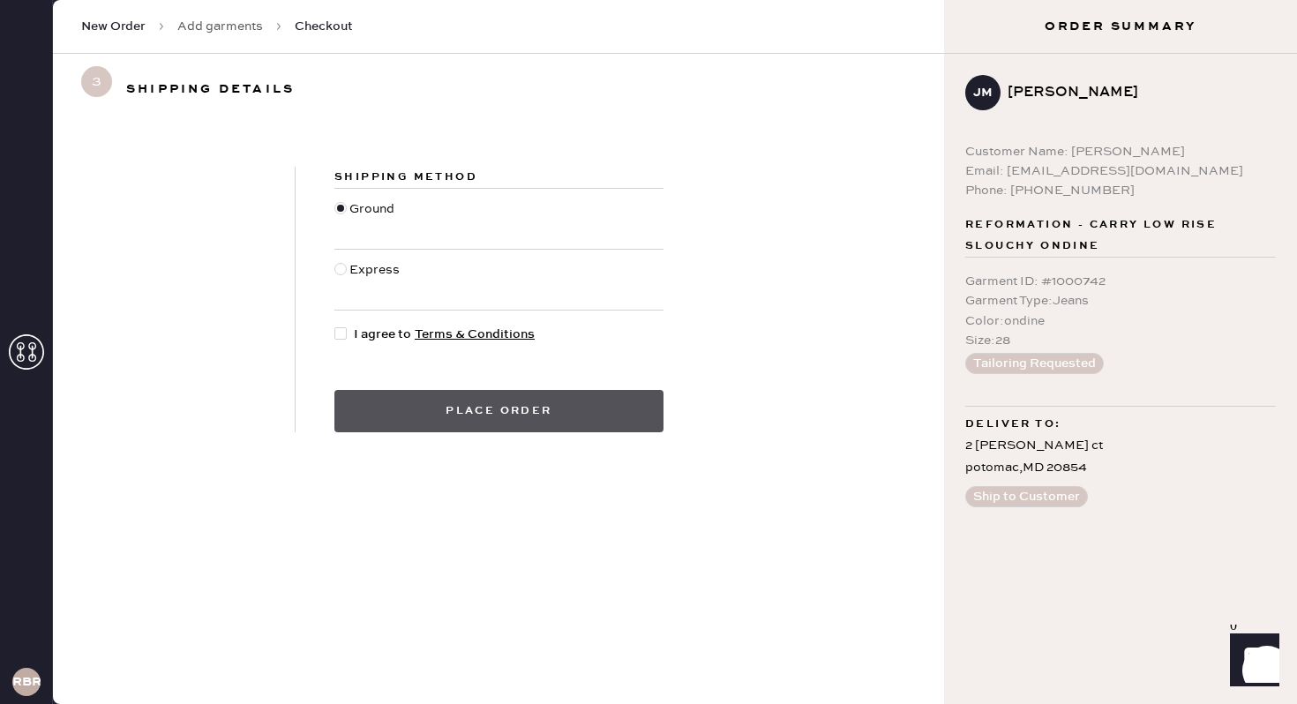
click at [404, 417] on button "Place order" at bounding box center [498, 411] width 329 height 42
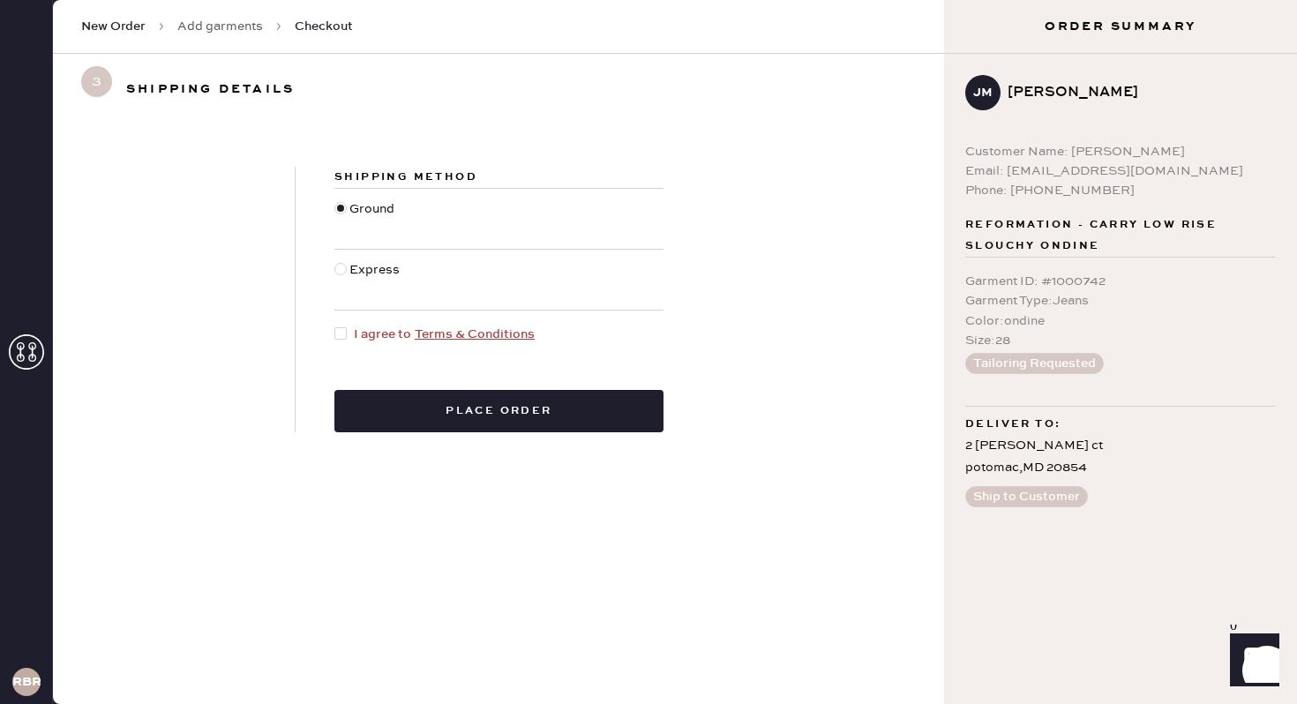
click at [344, 334] on div at bounding box center [340, 333] width 12 height 12
click at [335, 325] on input "I agree to Terms & Conditions" at bounding box center [334, 325] width 1 height 1
checkbox input "true"
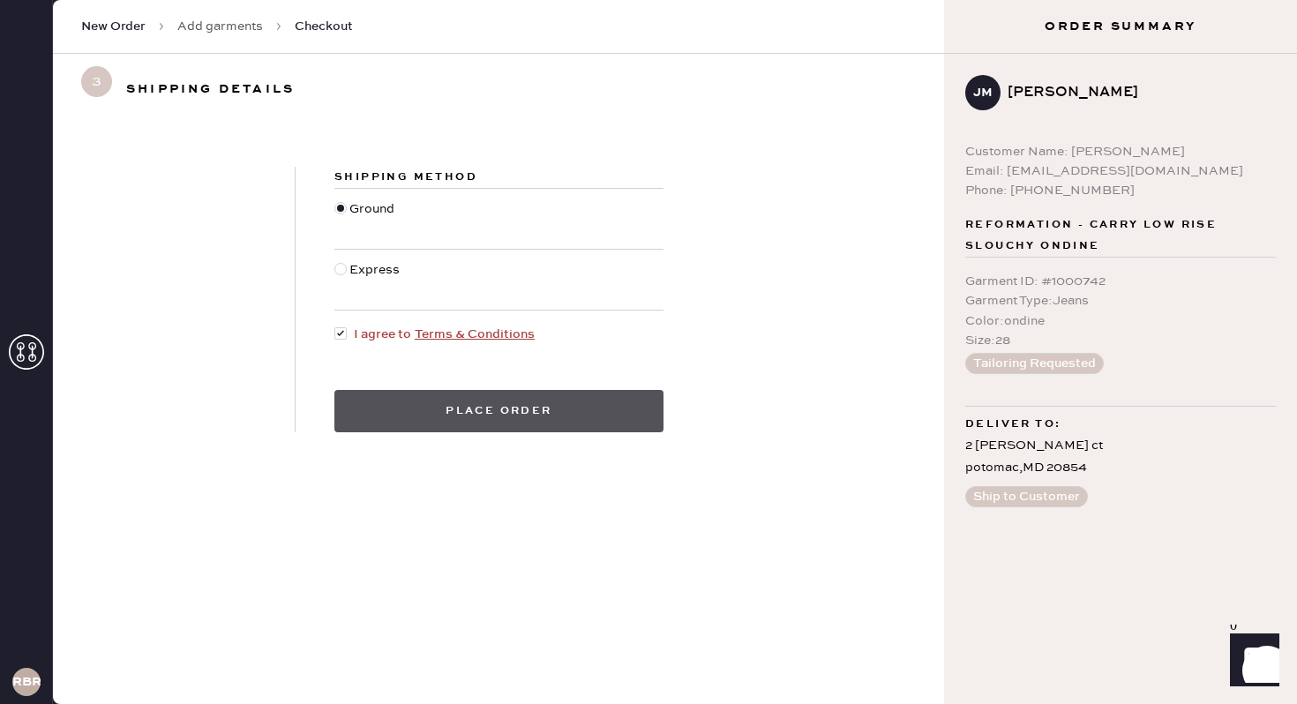
click at [489, 408] on button "Place order" at bounding box center [498, 411] width 329 height 42
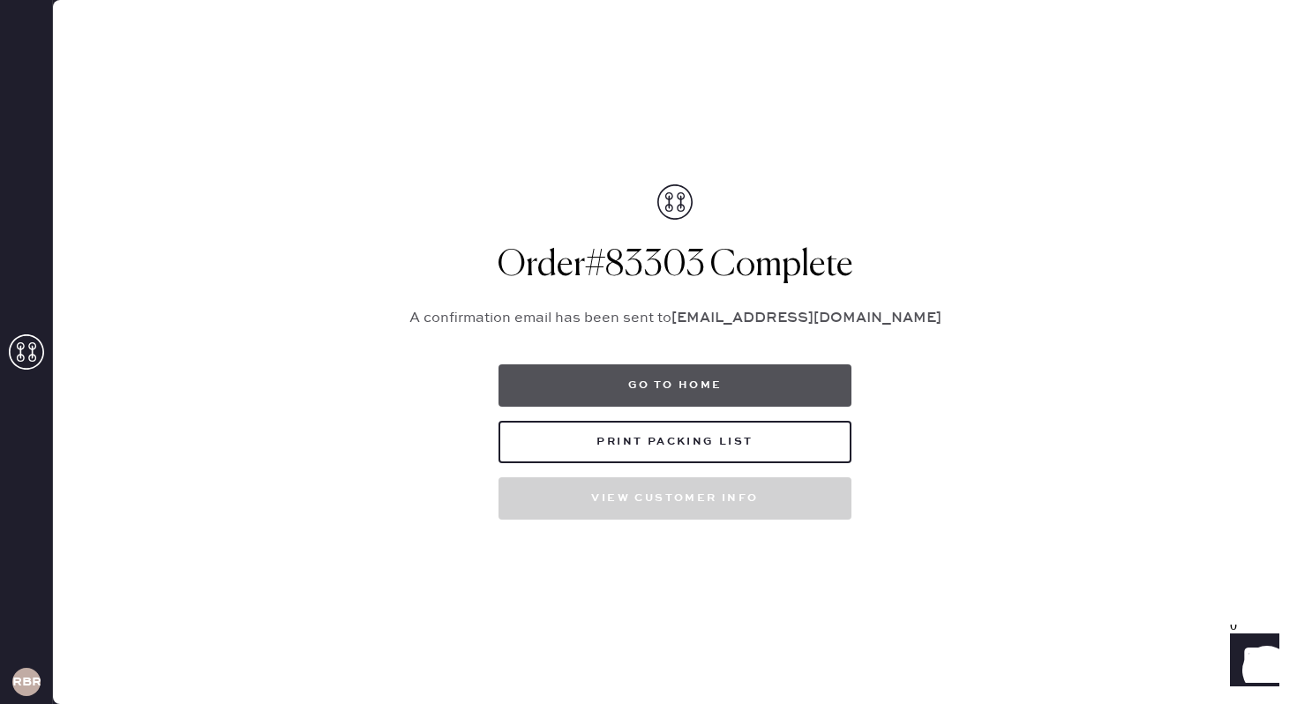
click at [789, 402] on button "Go to home" at bounding box center [674, 385] width 353 height 42
